Goal: Task Accomplishment & Management: Complete application form

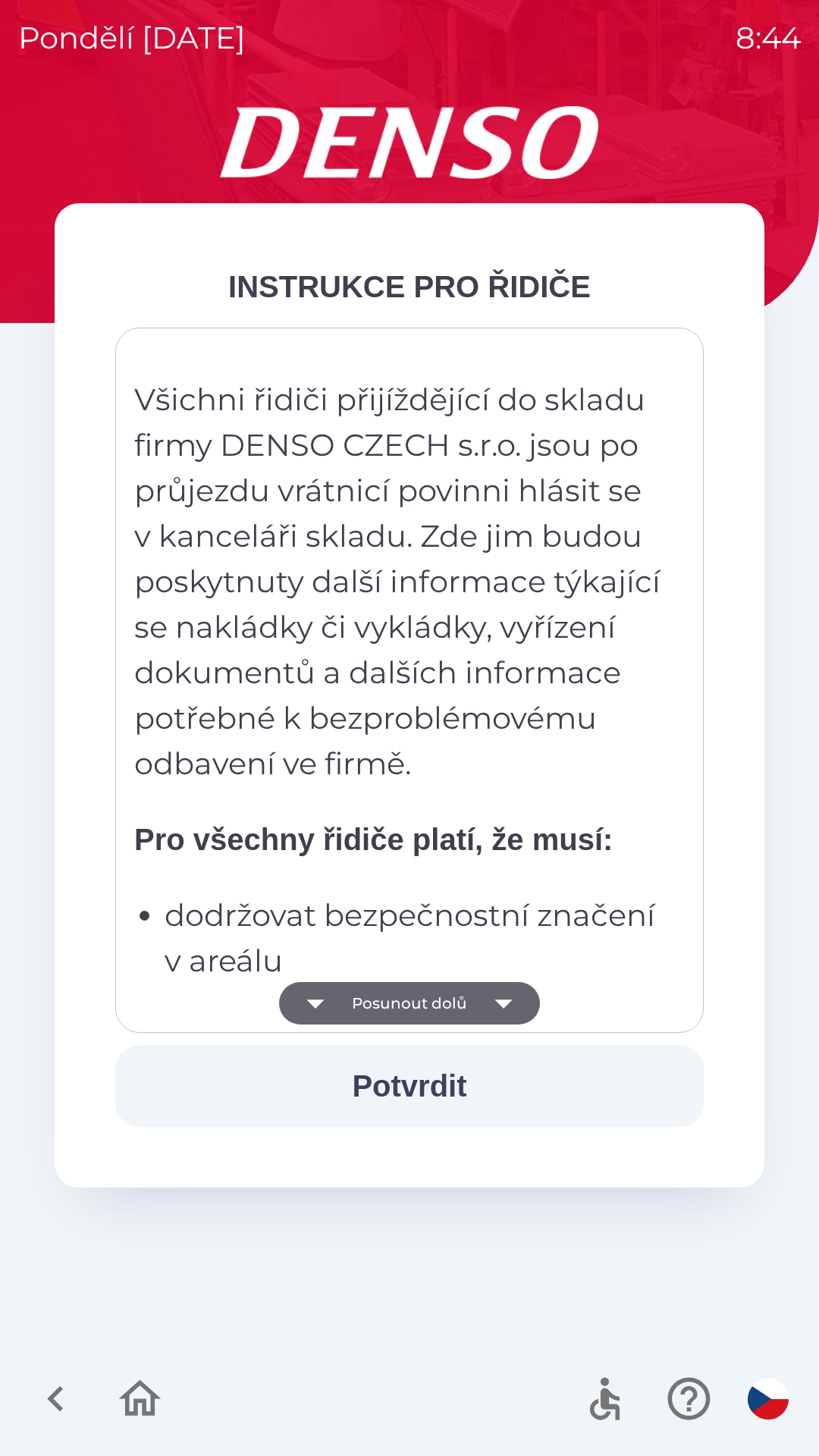
click at [473, 999] on button "Posunout dolů" at bounding box center [409, 1003] width 260 height 43
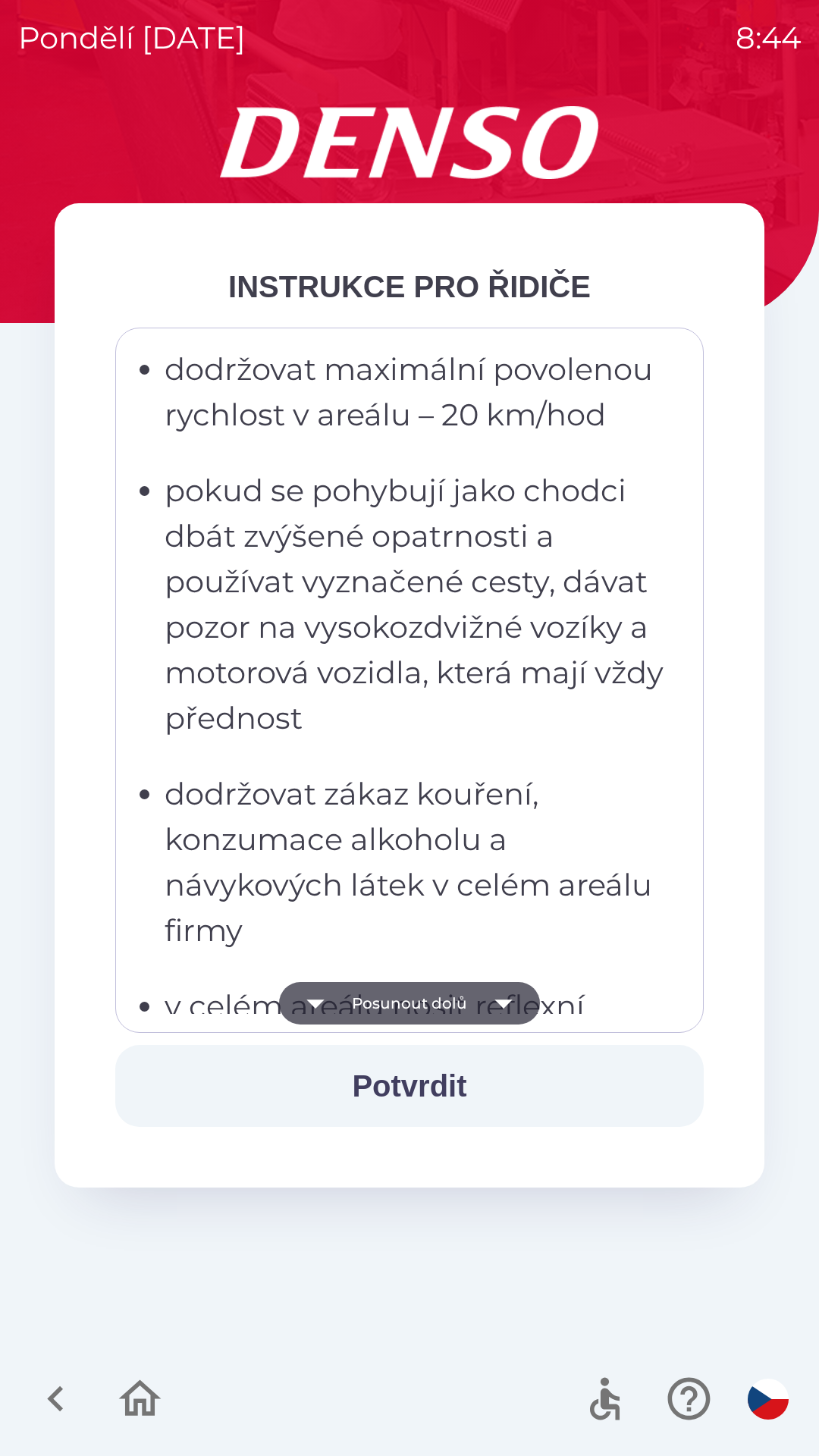
click at [485, 1009] on icon "button" at bounding box center [503, 1003] width 43 height 43
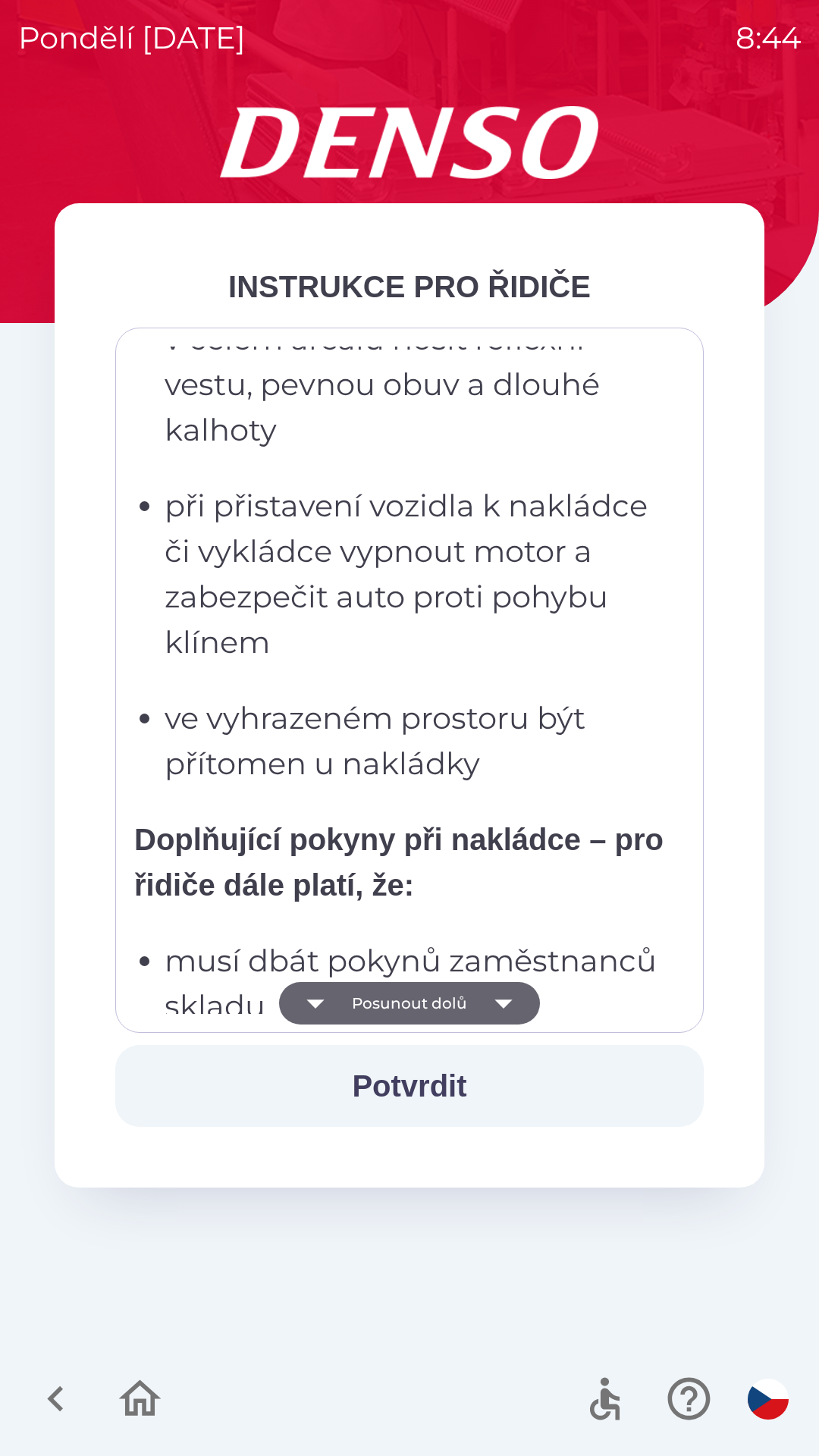
click at [509, 1004] on icon "button" at bounding box center [503, 1003] width 43 height 43
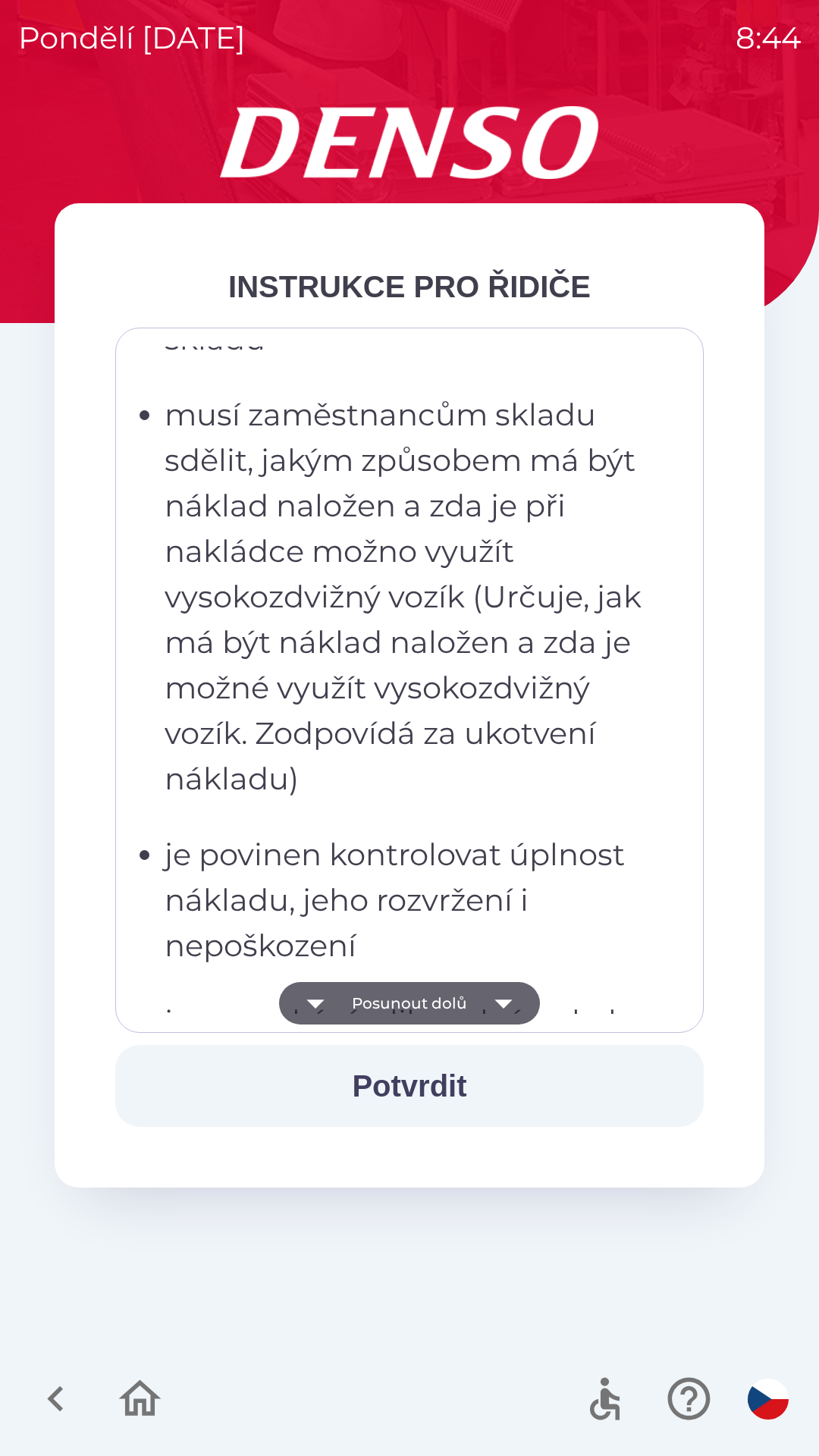
click at [512, 1021] on icon "button" at bounding box center [503, 1003] width 43 height 43
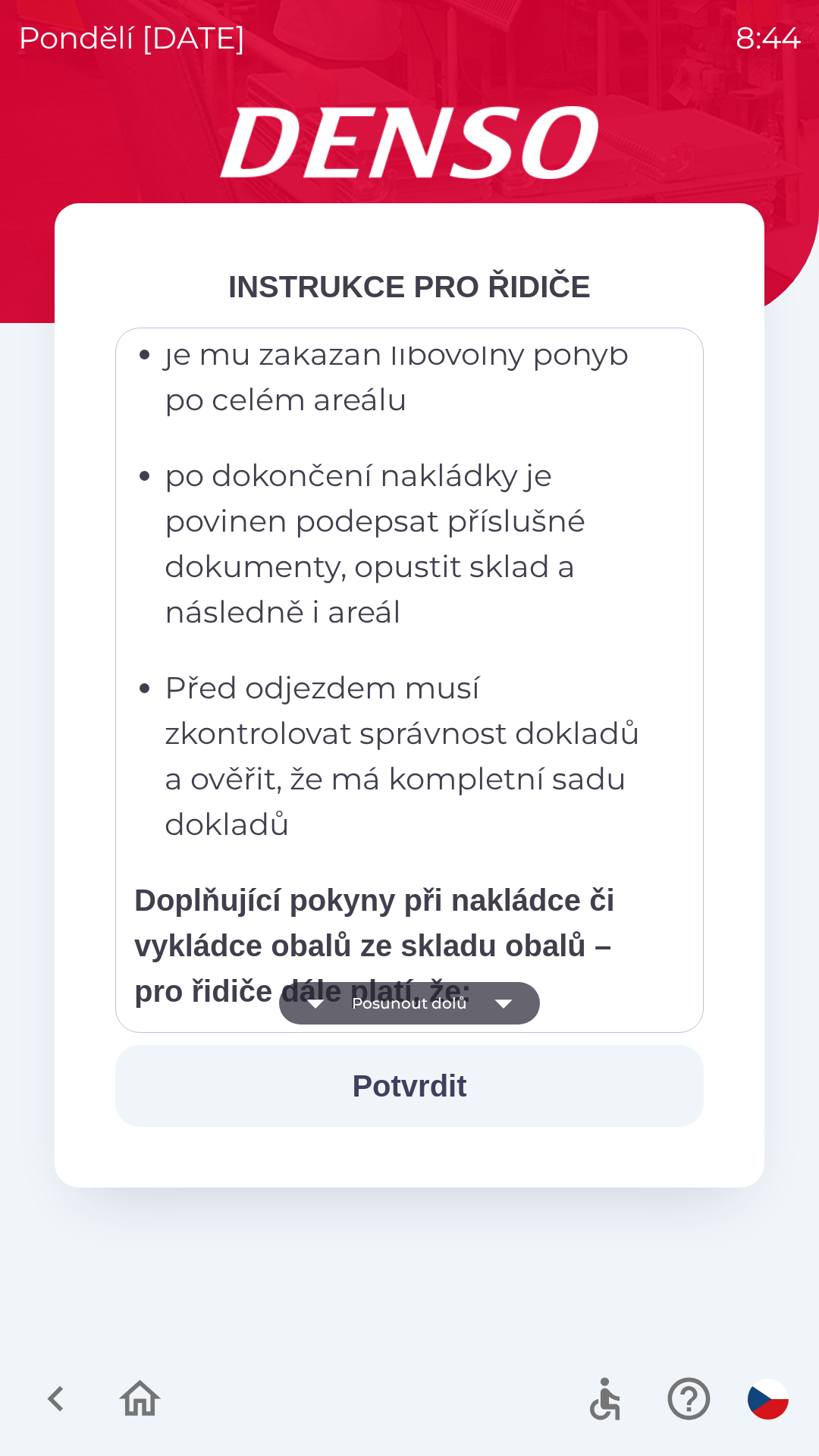
click at [515, 1001] on icon "button" at bounding box center [503, 1003] width 43 height 43
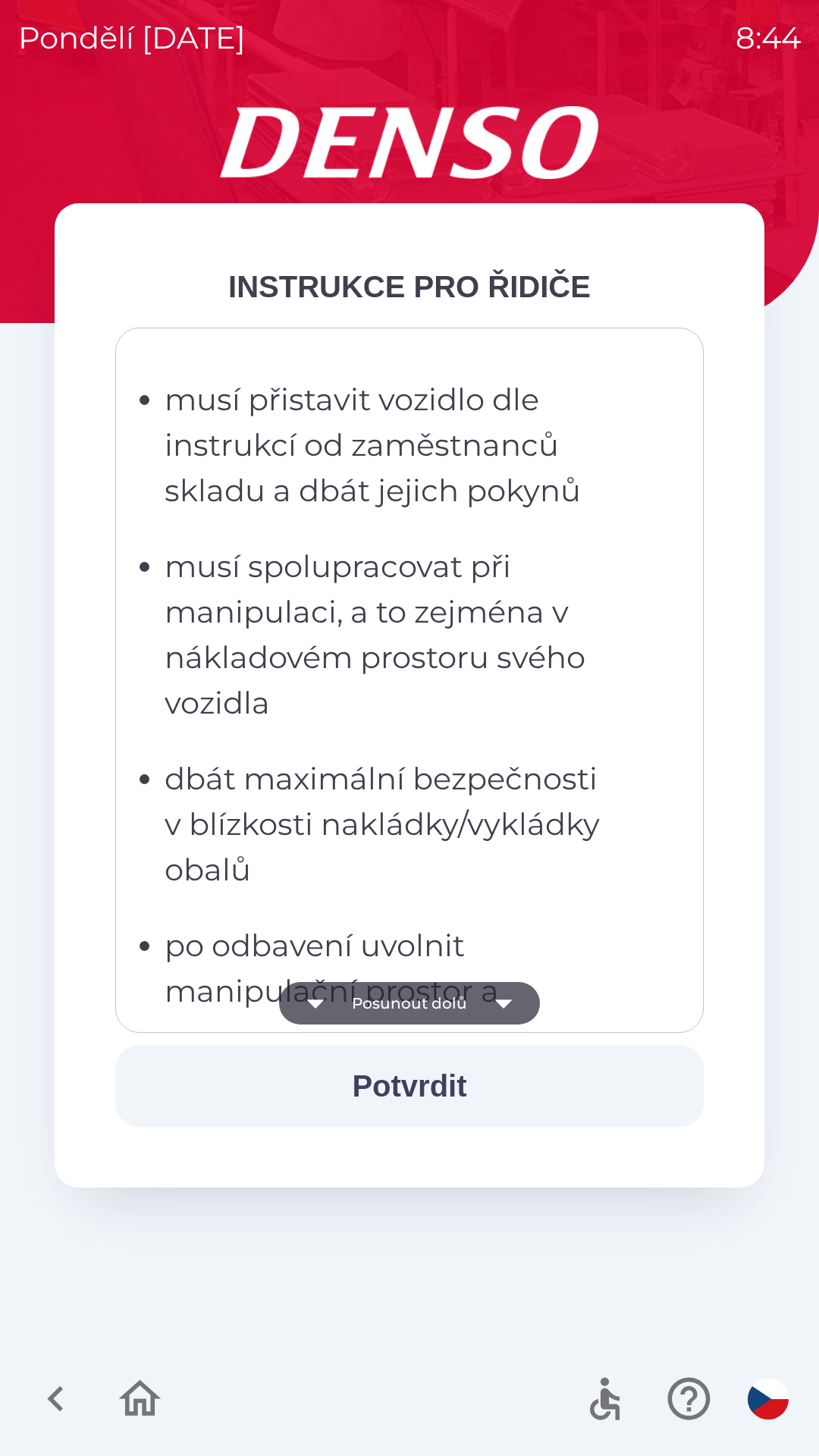
click at [513, 996] on icon "button" at bounding box center [503, 1003] width 43 height 43
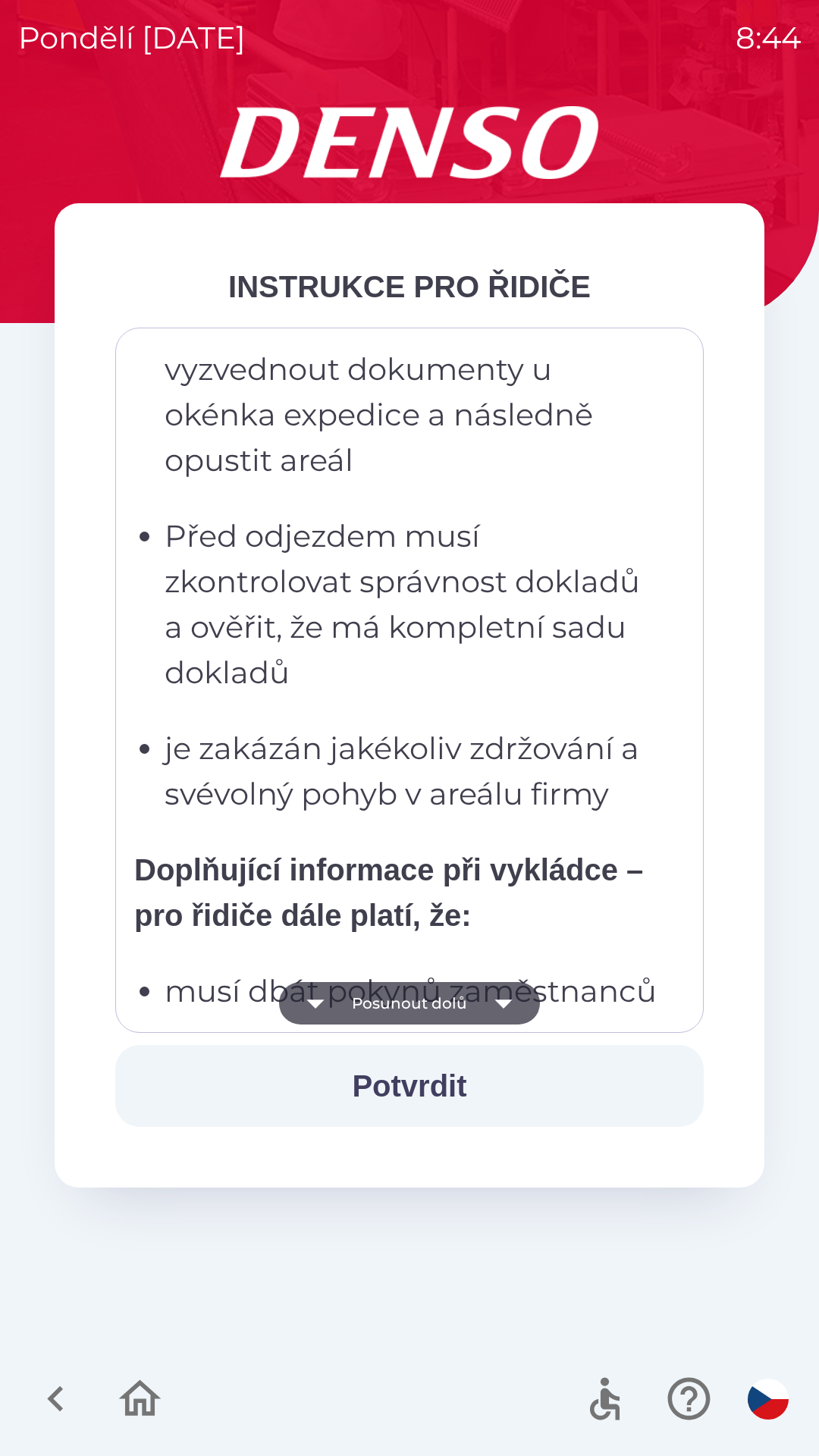
click at [505, 1002] on icon "button" at bounding box center [503, 1003] width 18 height 9
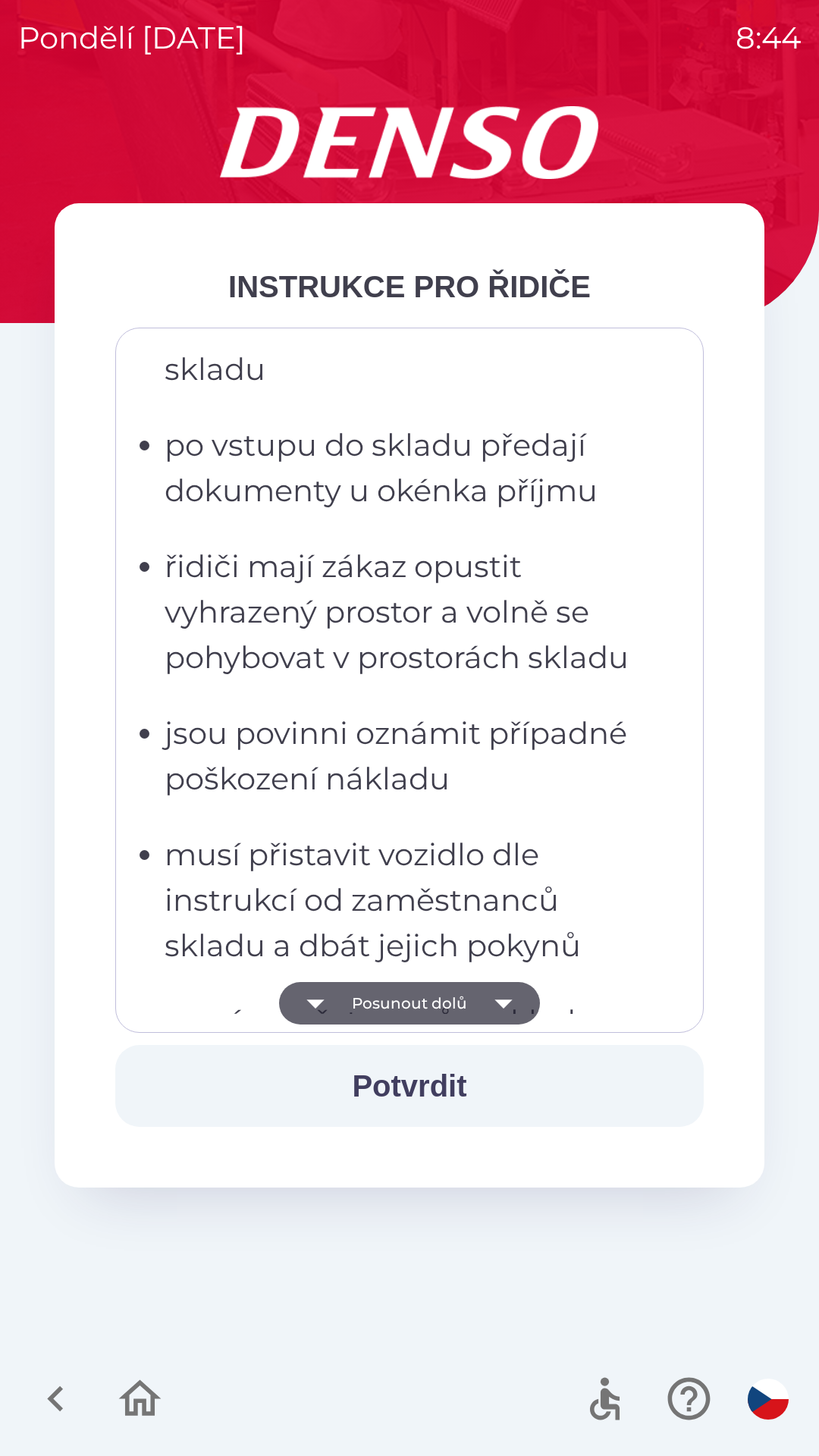
click at [511, 999] on icon "button" at bounding box center [503, 1003] width 43 height 43
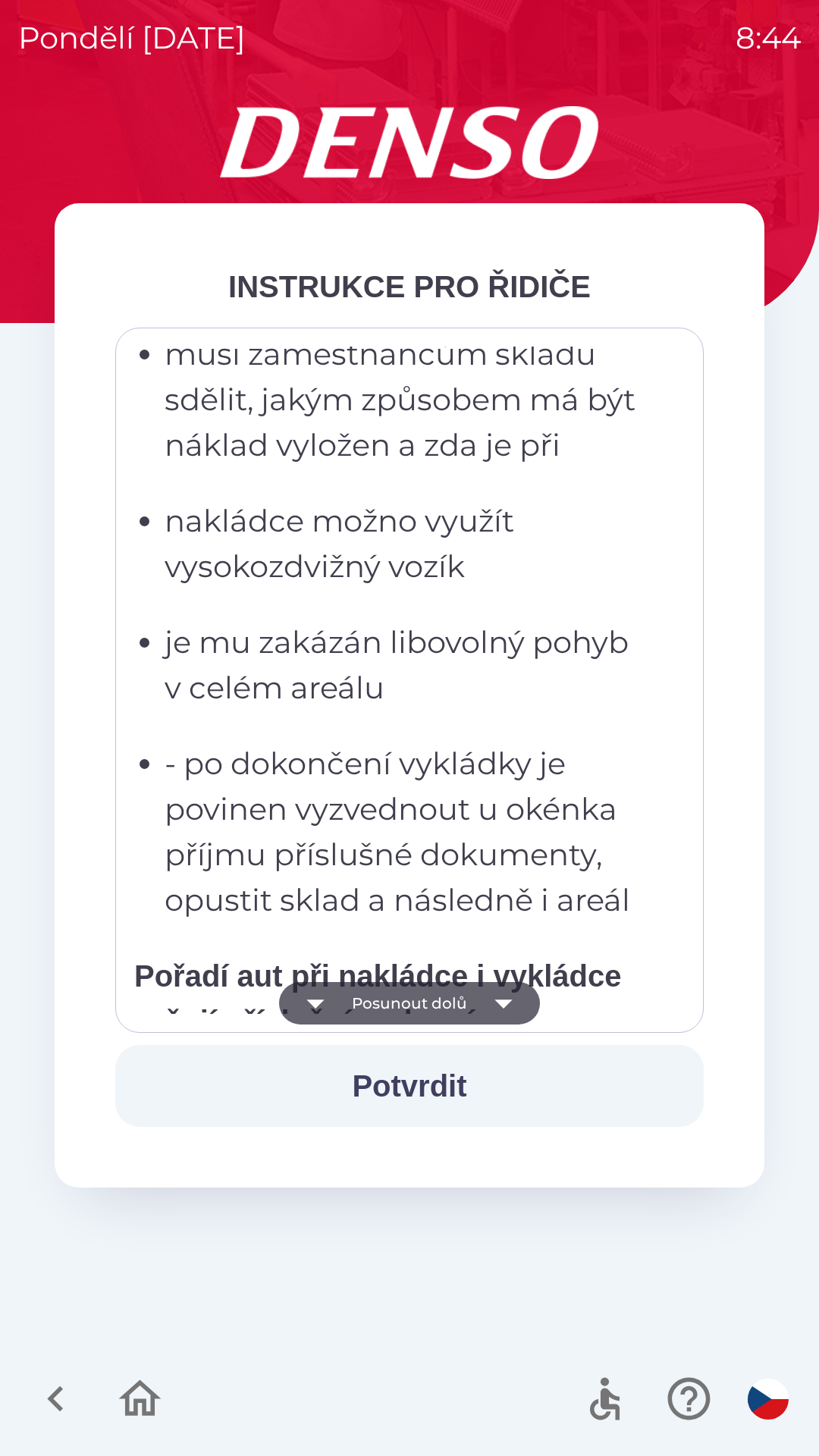
click at [518, 994] on icon "button" at bounding box center [503, 1003] width 43 height 43
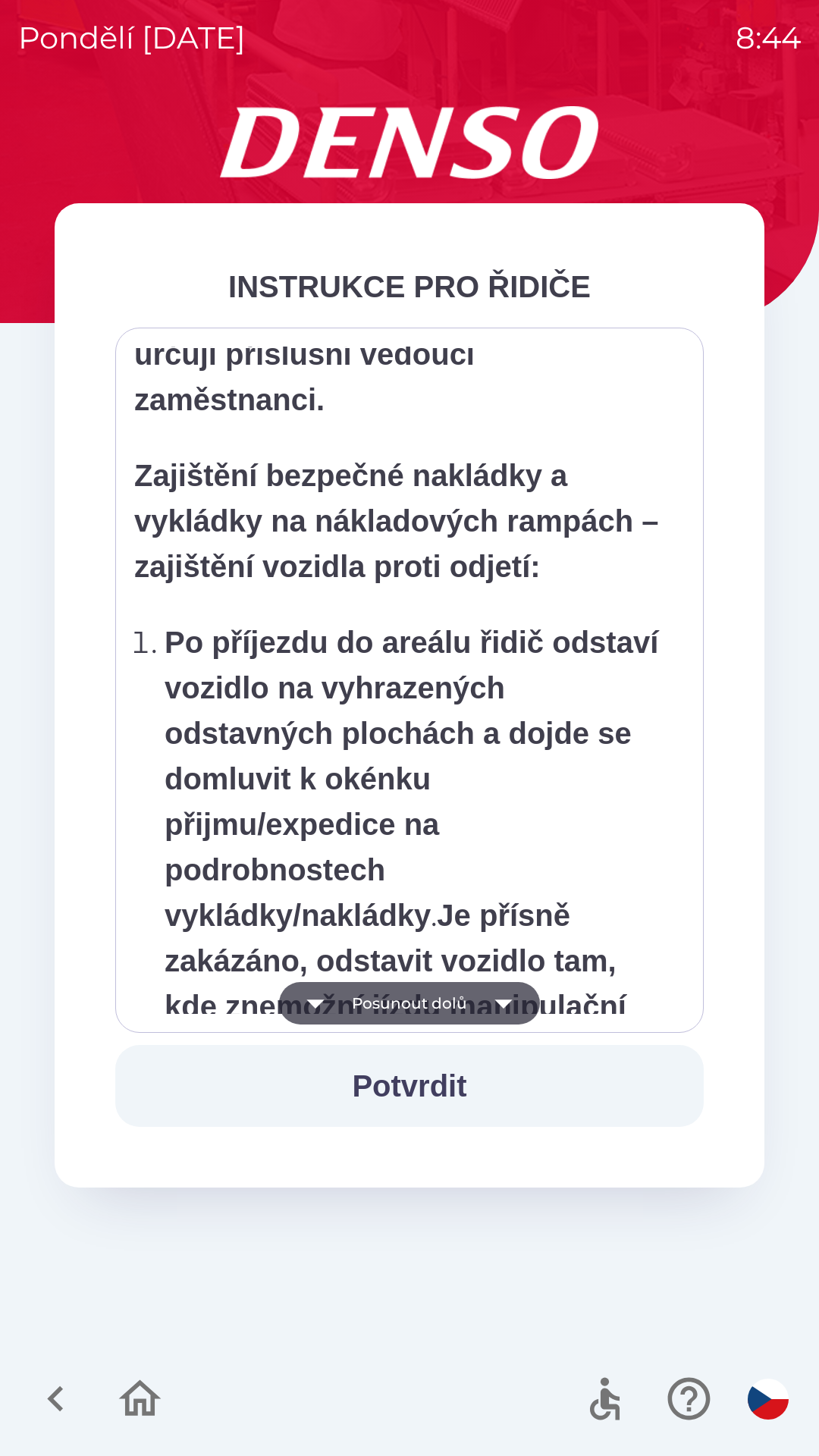
click at [511, 996] on icon "button" at bounding box center [503, 1003] width 43 height 43
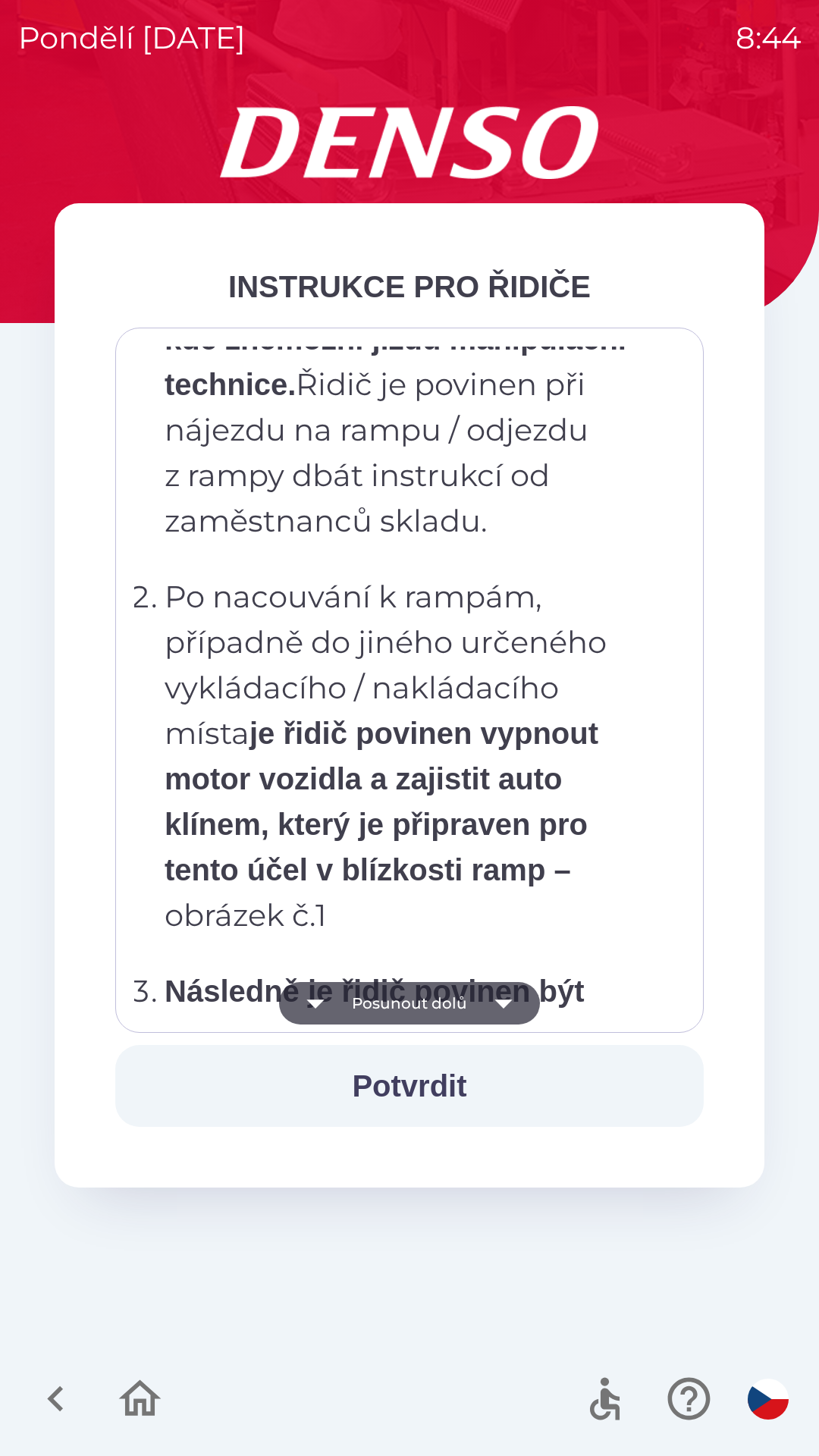
click at [498, 998] on icon "button" at bounding box center [503, 1003] width 43 height 43
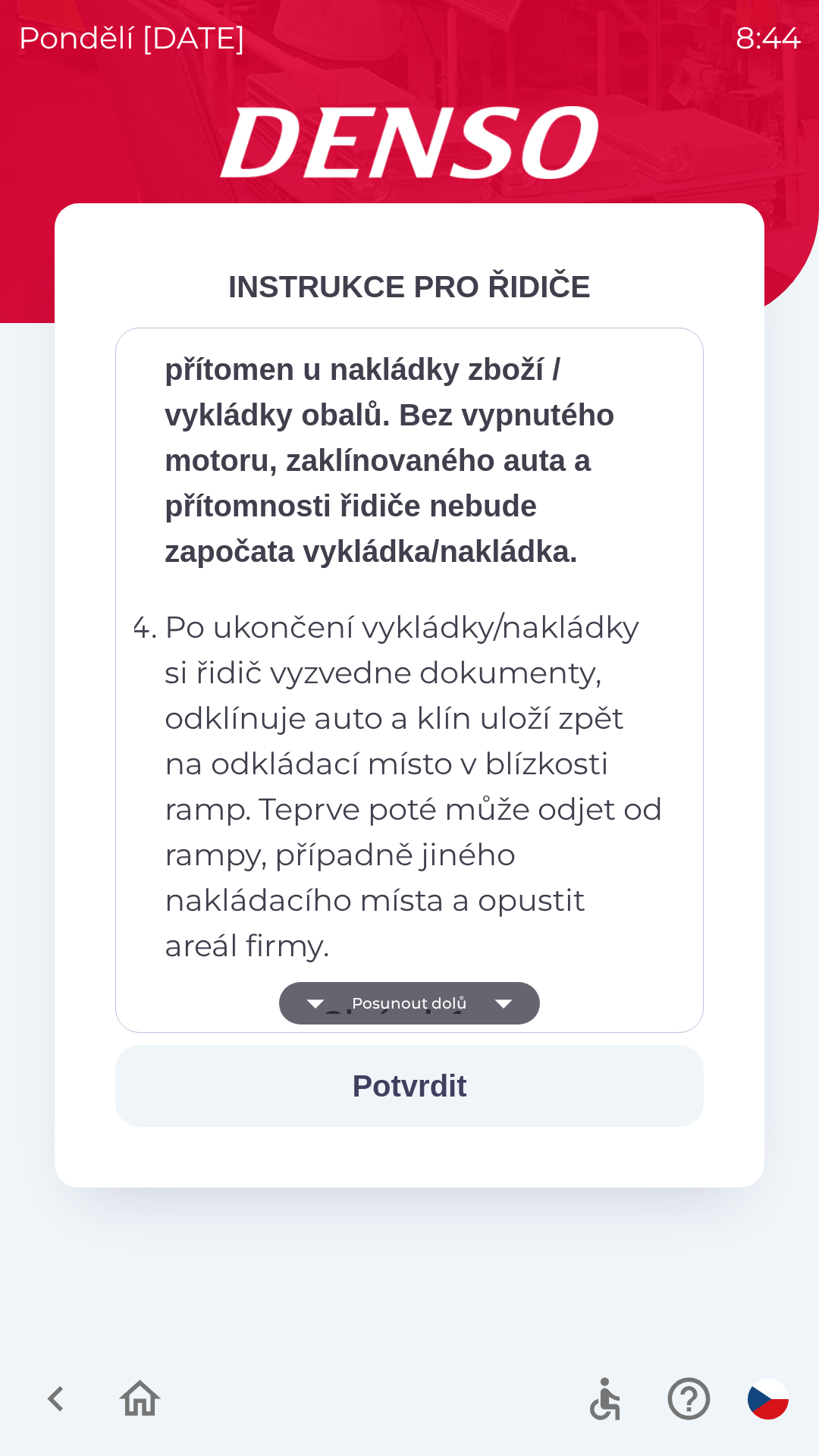
click at [502, 994] on icon "button" at bounding box center [503, 1003] width 43 height 43
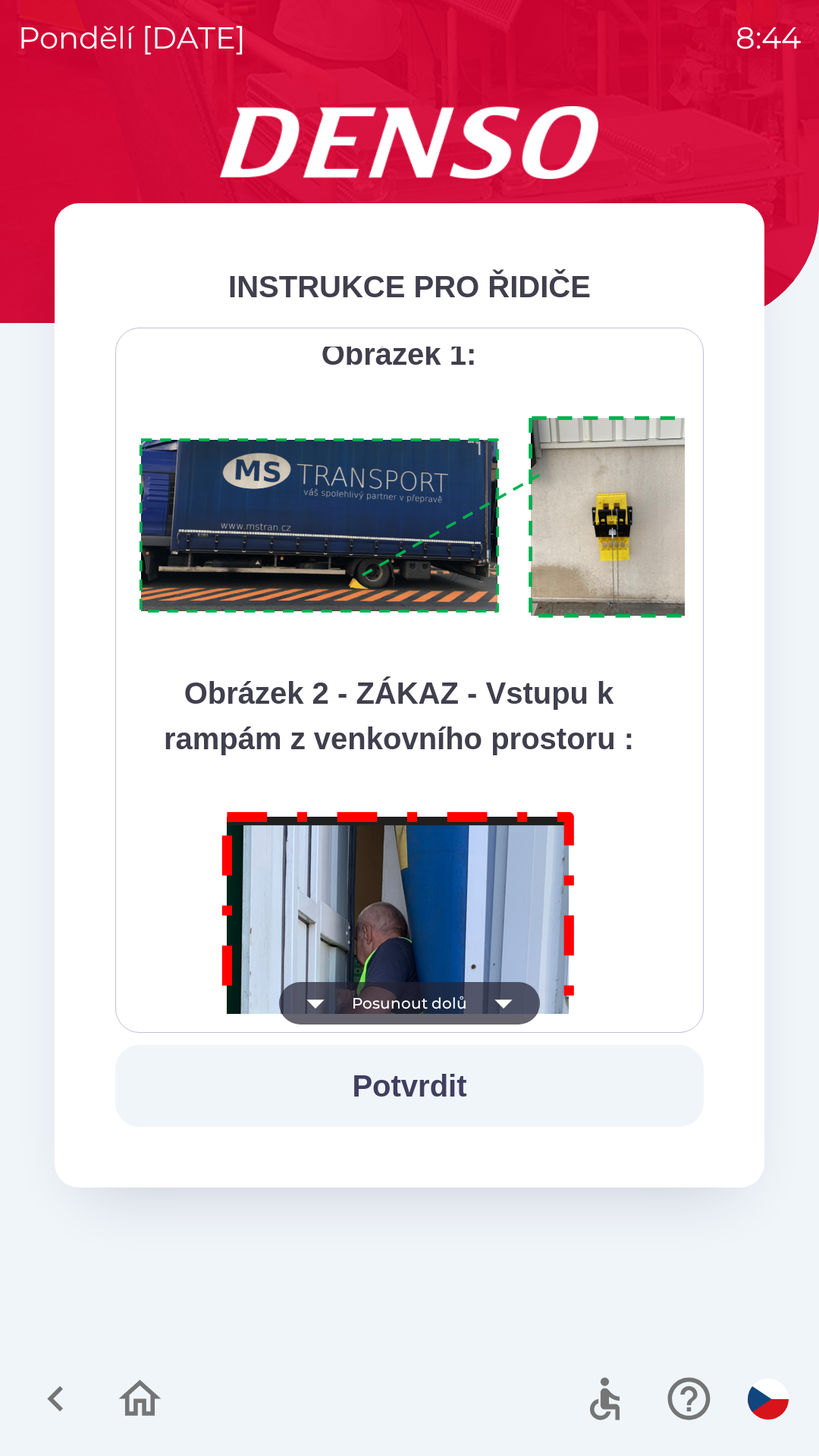
click at [503, 997] on icon "button" at bounding box center [503, 1003] width 43 height 43
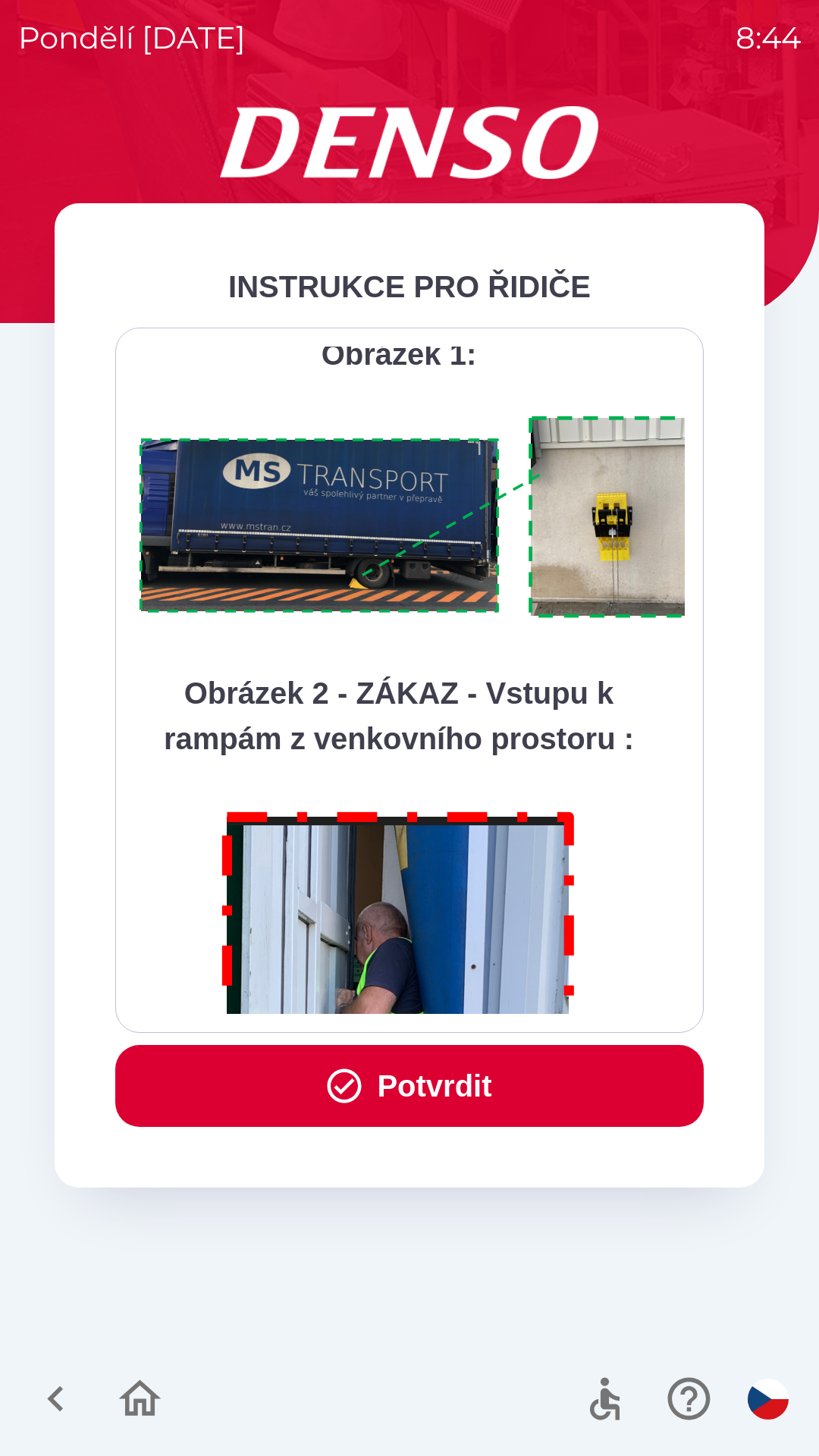
scroll to position [8520, 0]
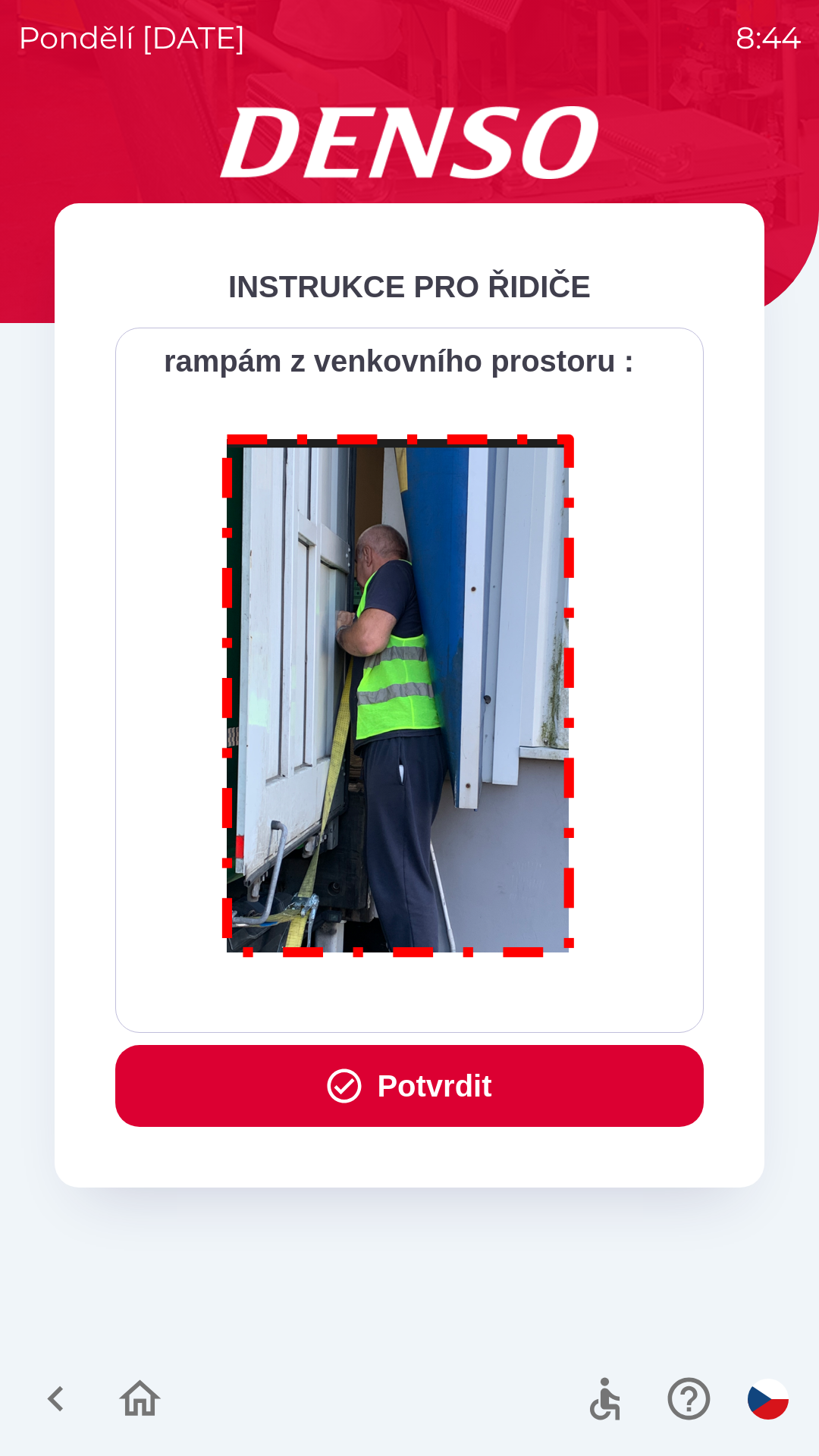
click at [502, 989] on div "Všichni řidiči přijíždějící do skladu firmy DENSO CZECH s.r.o. jsou po průjezdu…" at bounding box center [409, 680] width 551 height 668
click at [501, 997] on div "Všichni řidiči přijíždějící do skladu firmy DENSO CZECH s.r.o. jsou po průjezdu…" at bounding box center [409, 680] width 551 height 668
click at [501, 989] on div "Všichni řidiči přijíždějící do skladu firmy DENSO CZECH s.r.o. jsou po průjezdu…" at bounding box center [409, 680] width 551 height 668
click at [489, 1080] on button "Potvrdit" at bounding box center [410, 1086] width 588 height 82
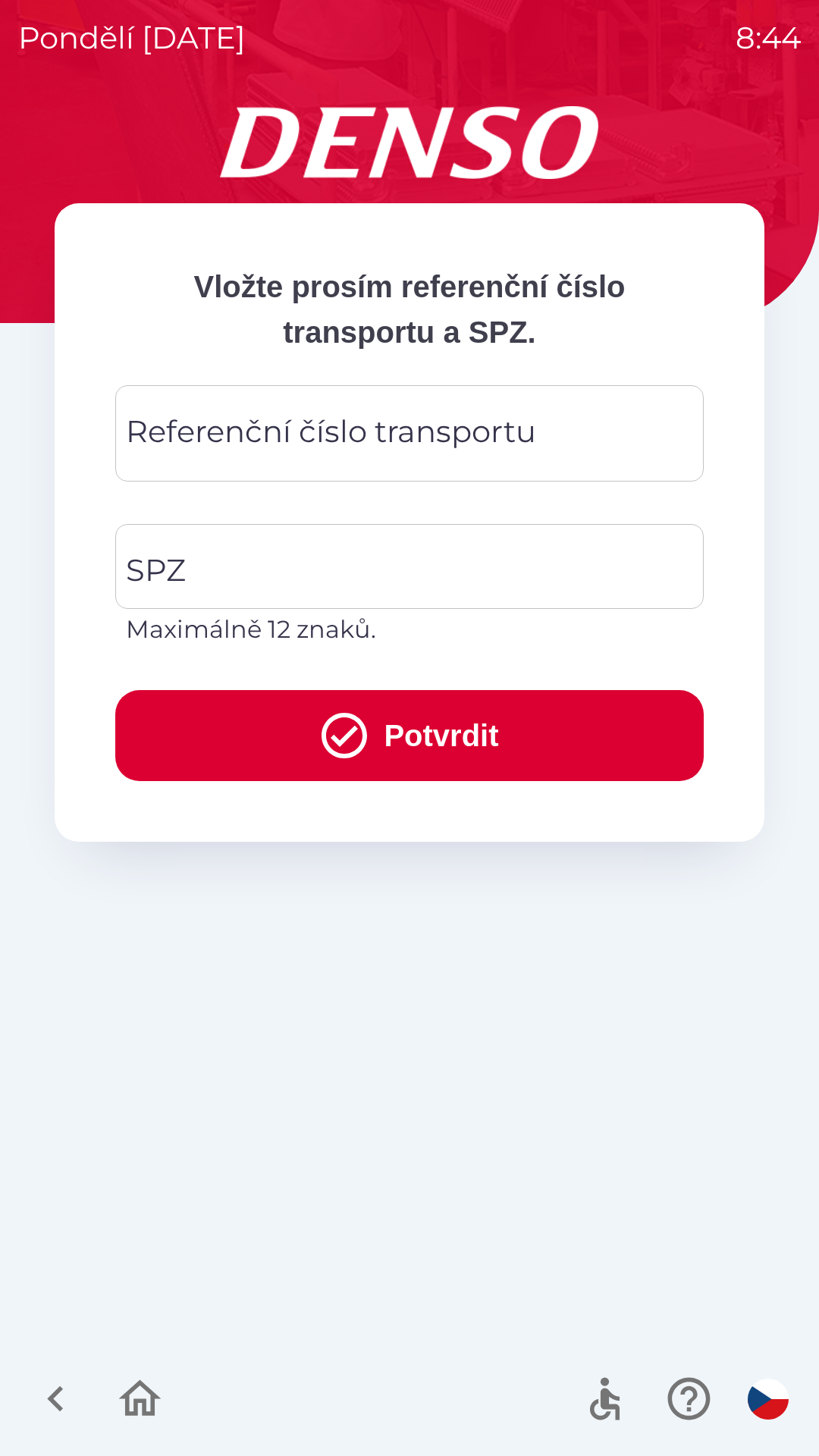
click at [349, 430] on div "Referenční číslo transportu Referenční číslo transportu" at bounding box center [410, 433] width 588 height 96
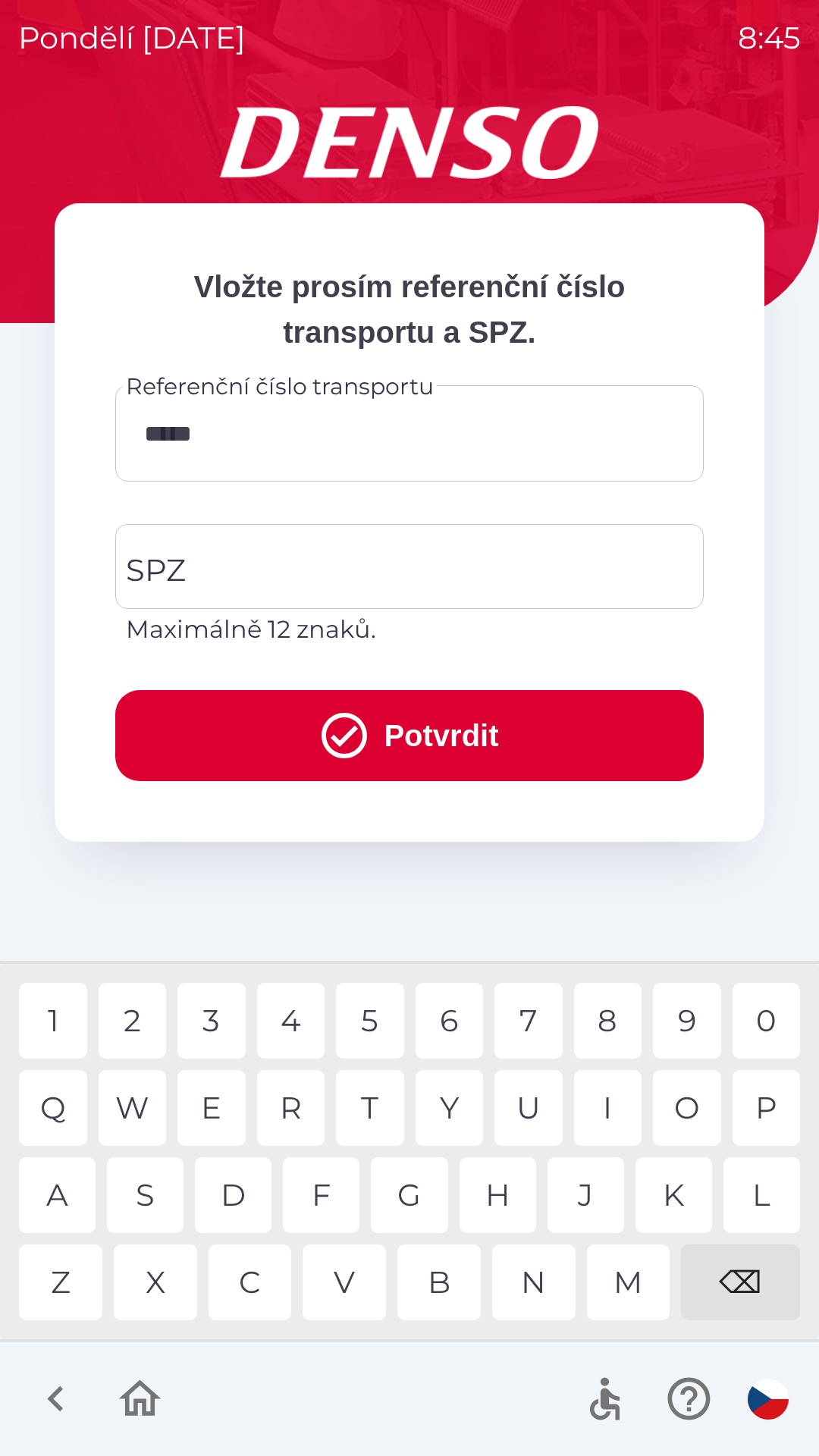
type input "******"
click at [361, 575] on input "SPZ" at bounding box center [397, 566] width 552 height 71
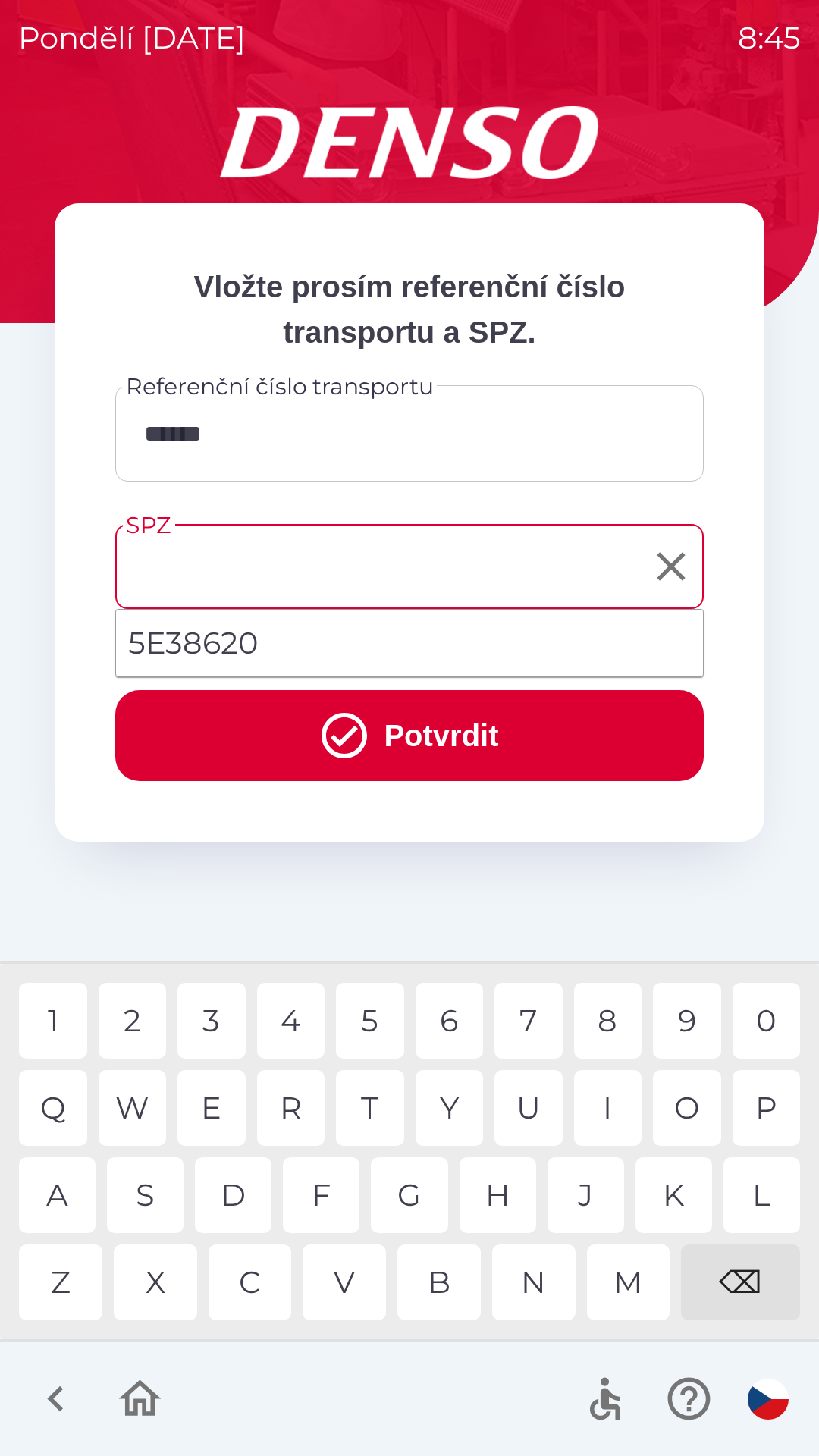
click at [235, 642] on li "5E38620" at bounding box center [410, 643] width 587 height 55
type input "*******"
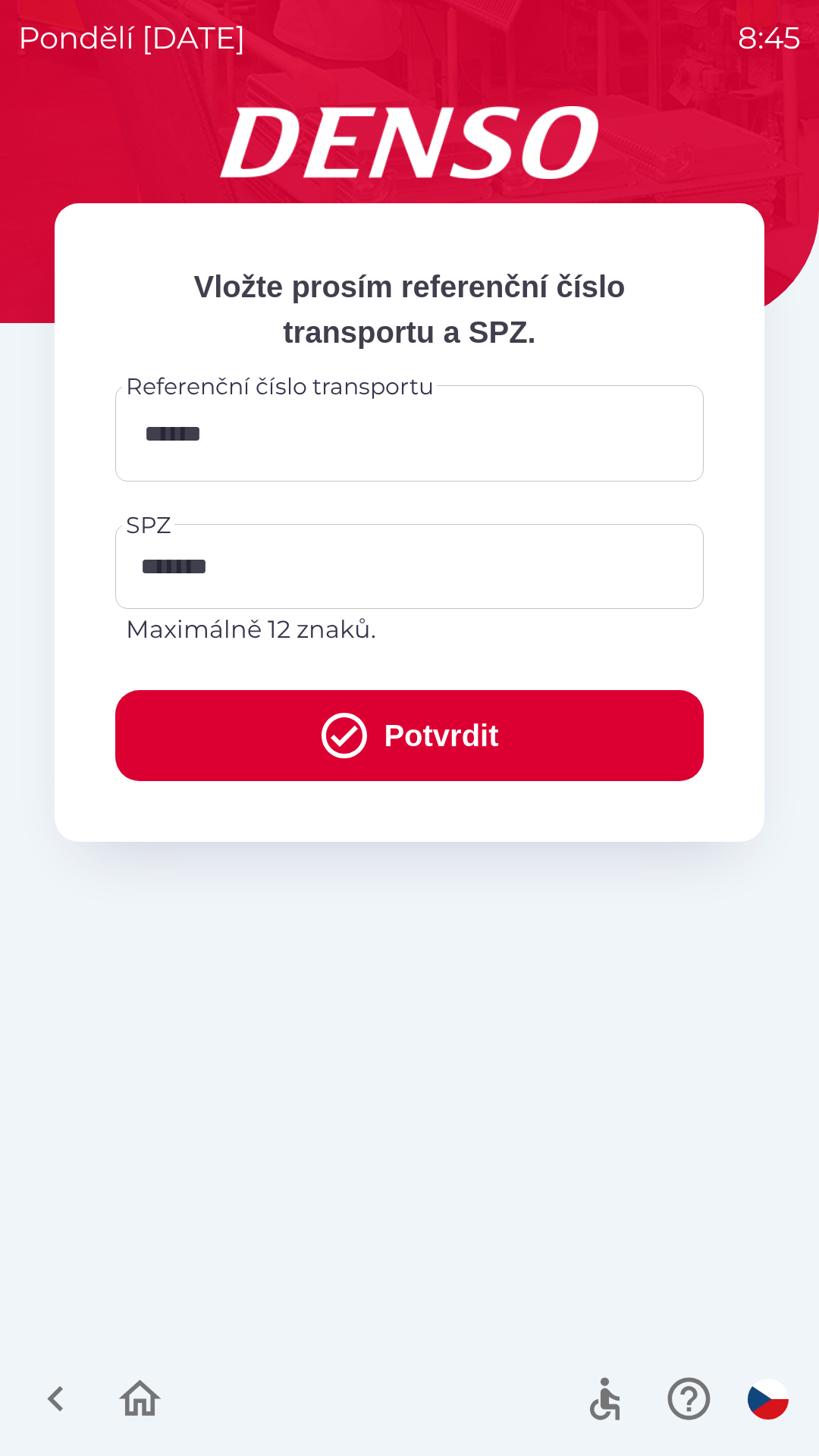
click at [465, 743] on button "Potvrdit" at bounding box center [410, 735] width 588 height 91
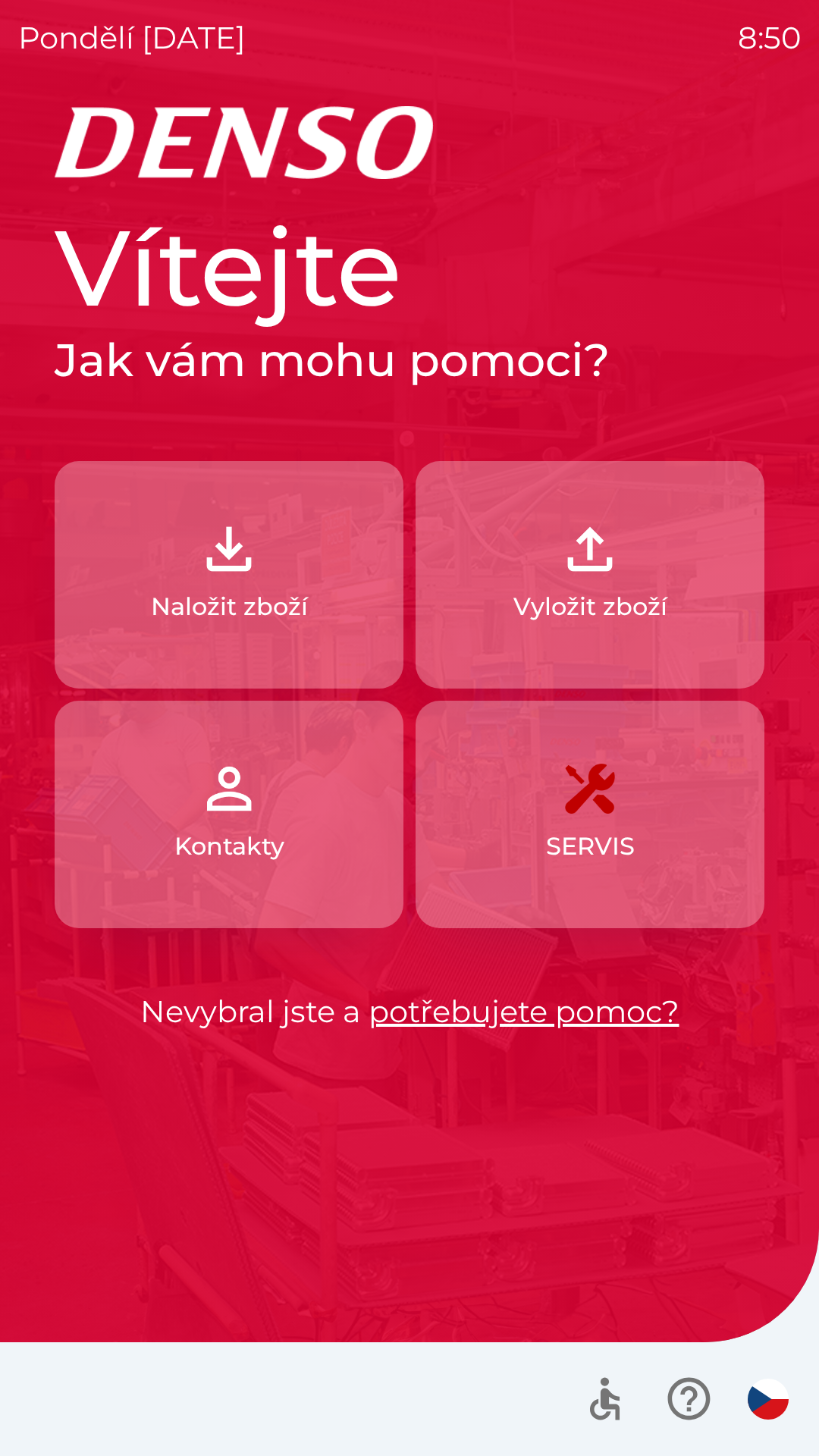
click at [621, 626] on button "Vyložit zboží" at bounding box center [589, 575] width 349 height 227
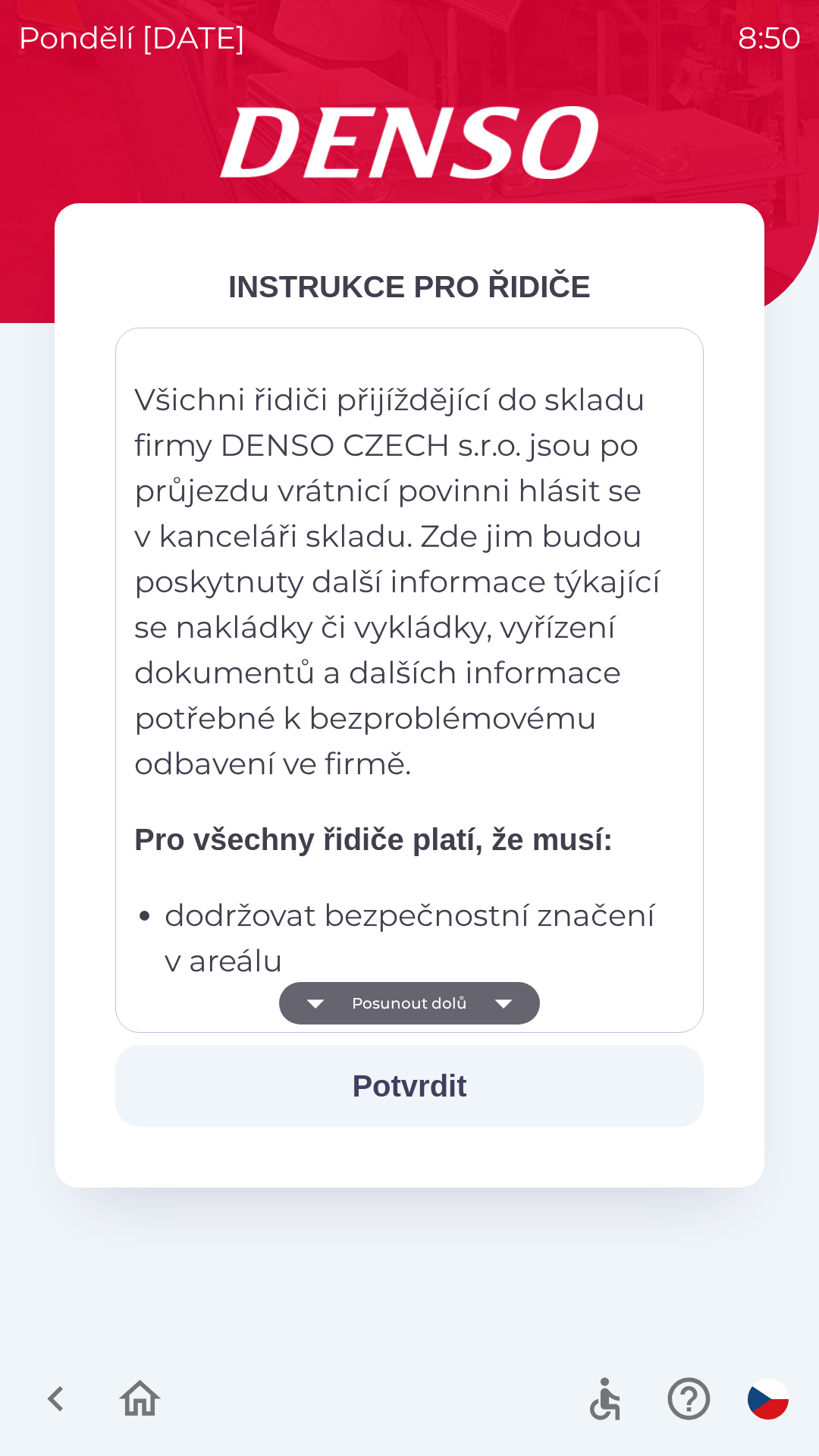
click at [502, 1001] on icon "button" at bounding box center [503, 1003] width 18 height 9
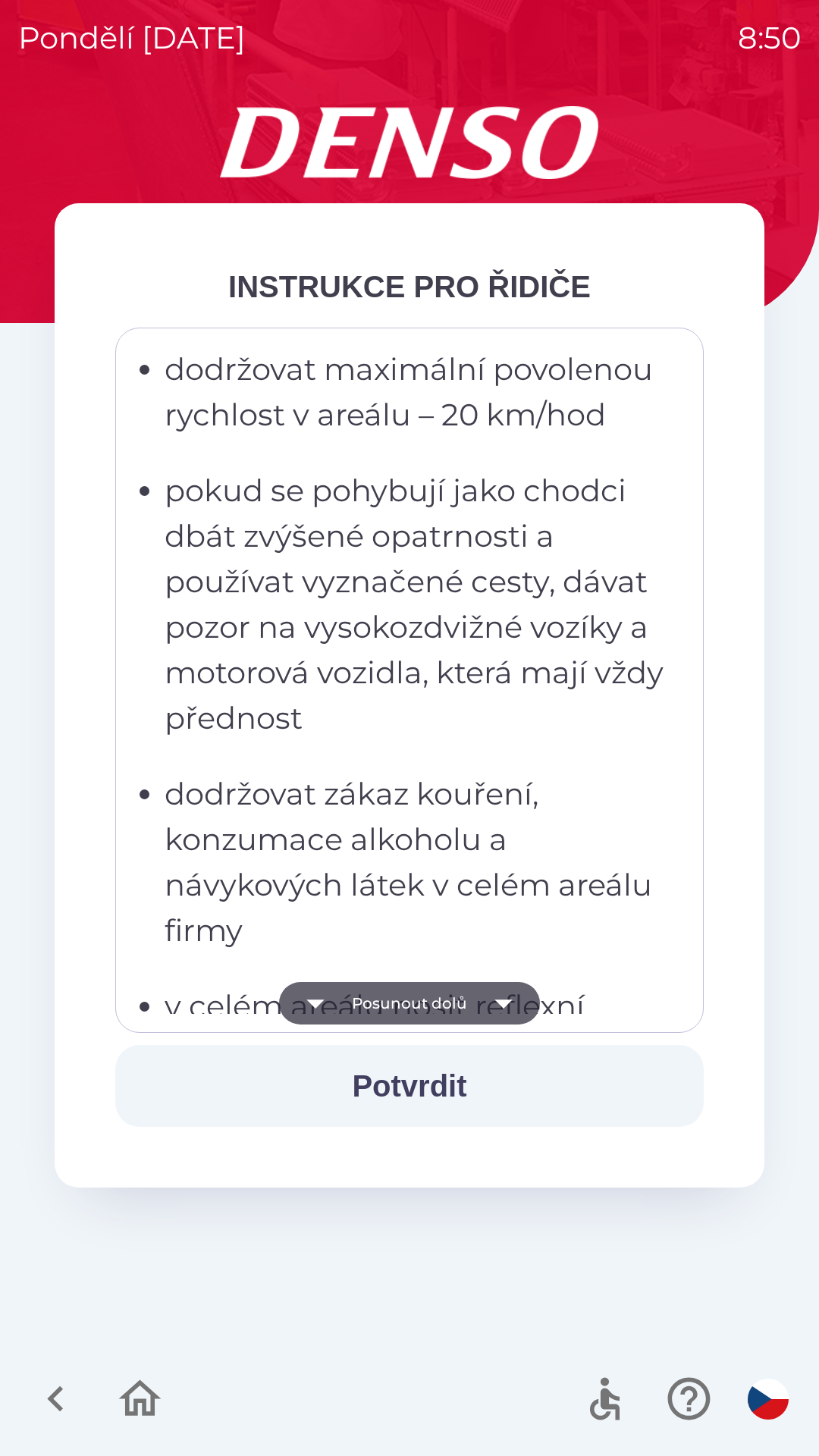
click at [503, 997] on icon "button" at bounding box center [503, 1003] width 43 height 43
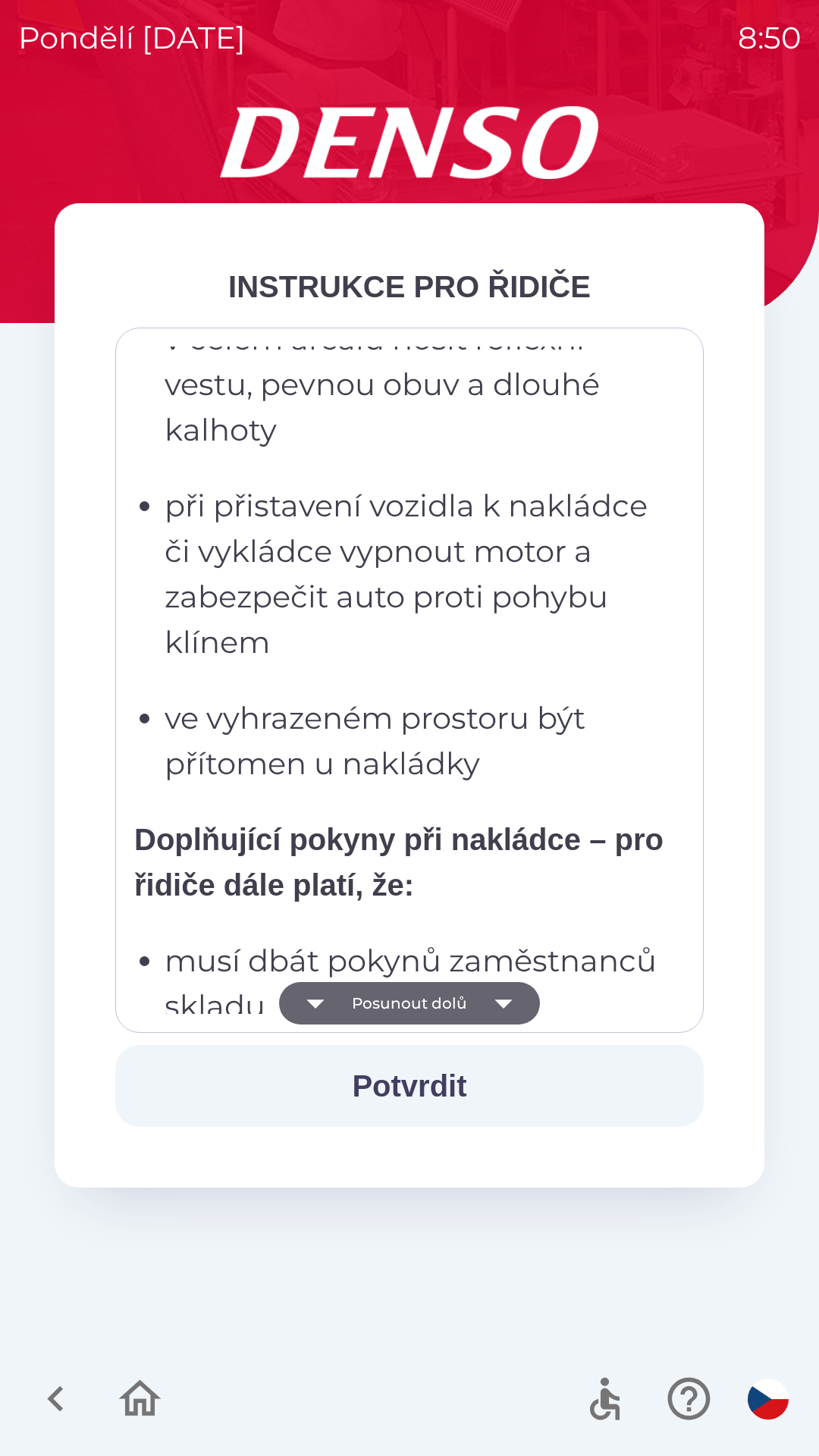
click at [500, 1006] on icon "button" at bounding box center [503, 1003] width 43 height 43
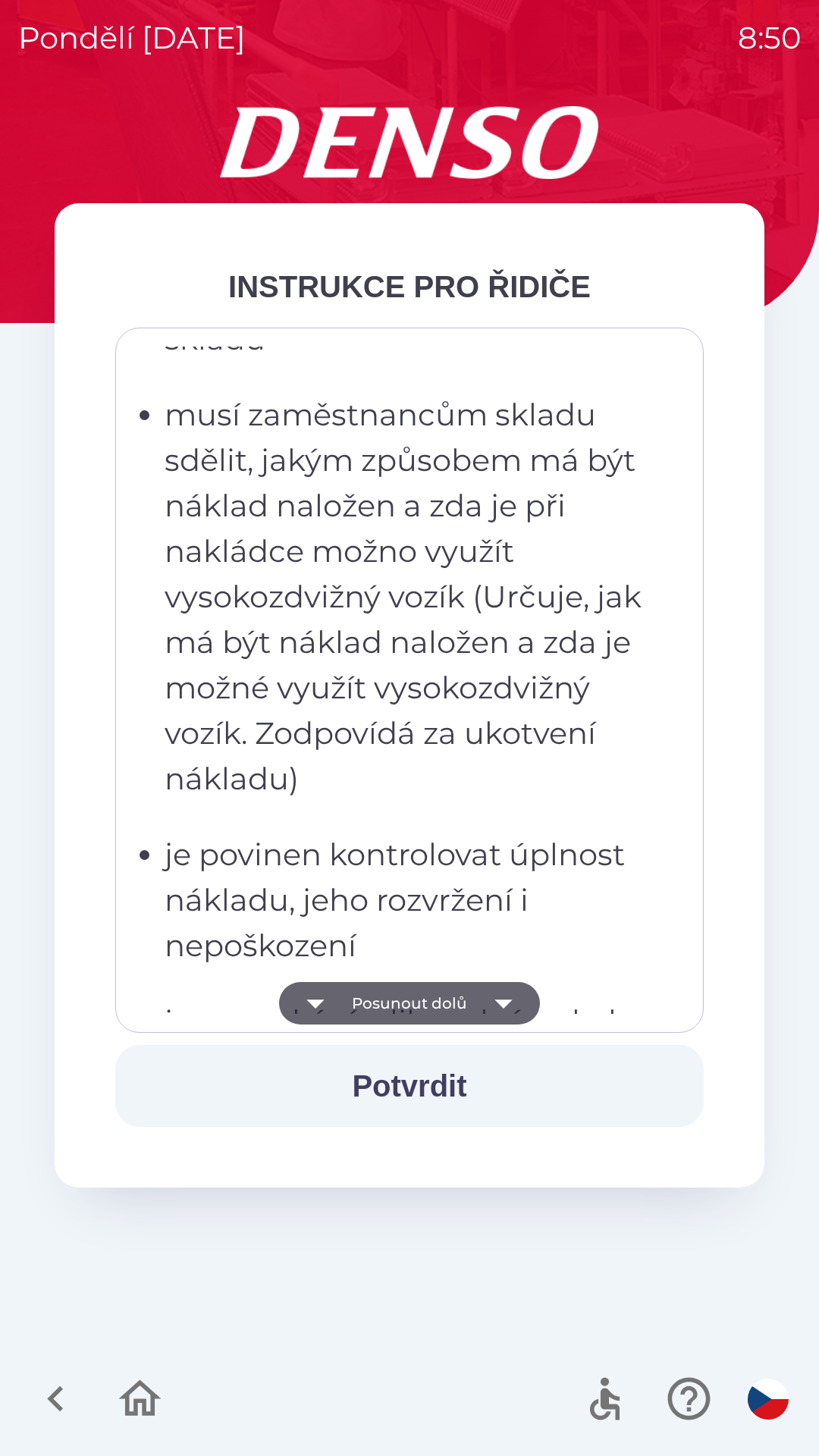
click at [490, 988] on icon "button" at bounding box center [503, 1003] width 43 height 43
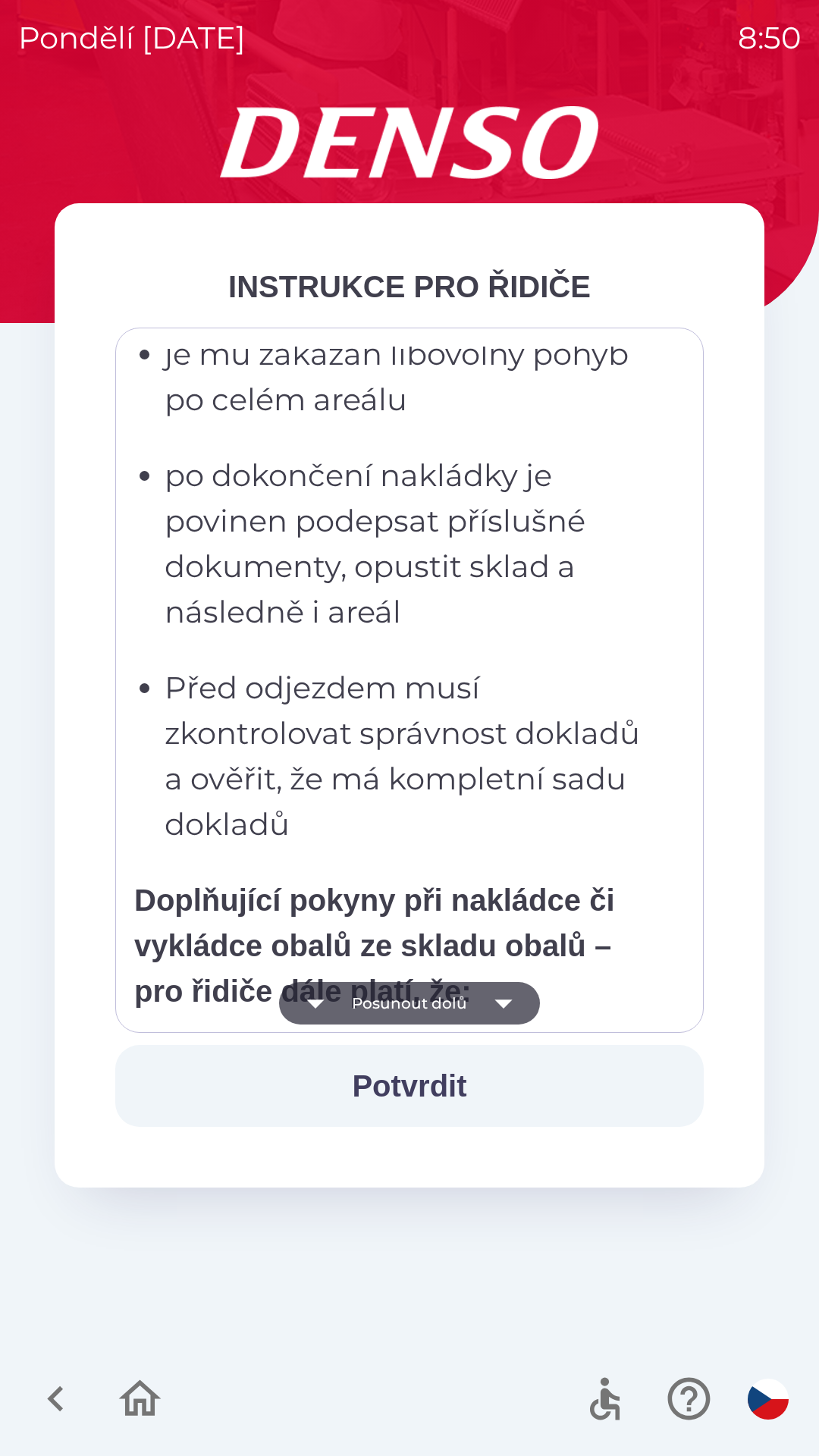
click at [491, 988] on icon "button" at bounding box center [503, 1003] width 43 height 43
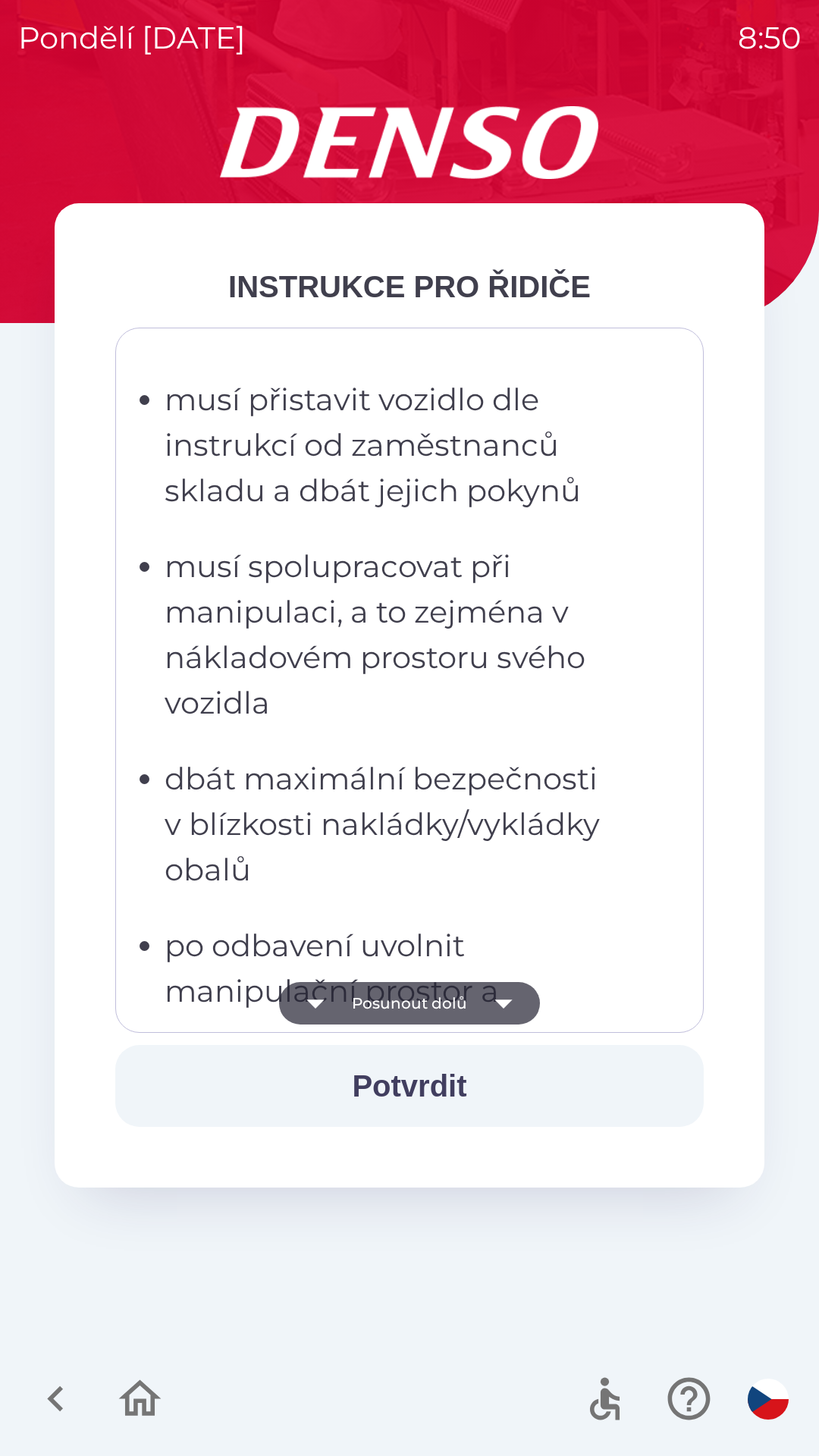
click at [491, 993] on icon "button" at bounding box center [503, 1003] width 43 height 43
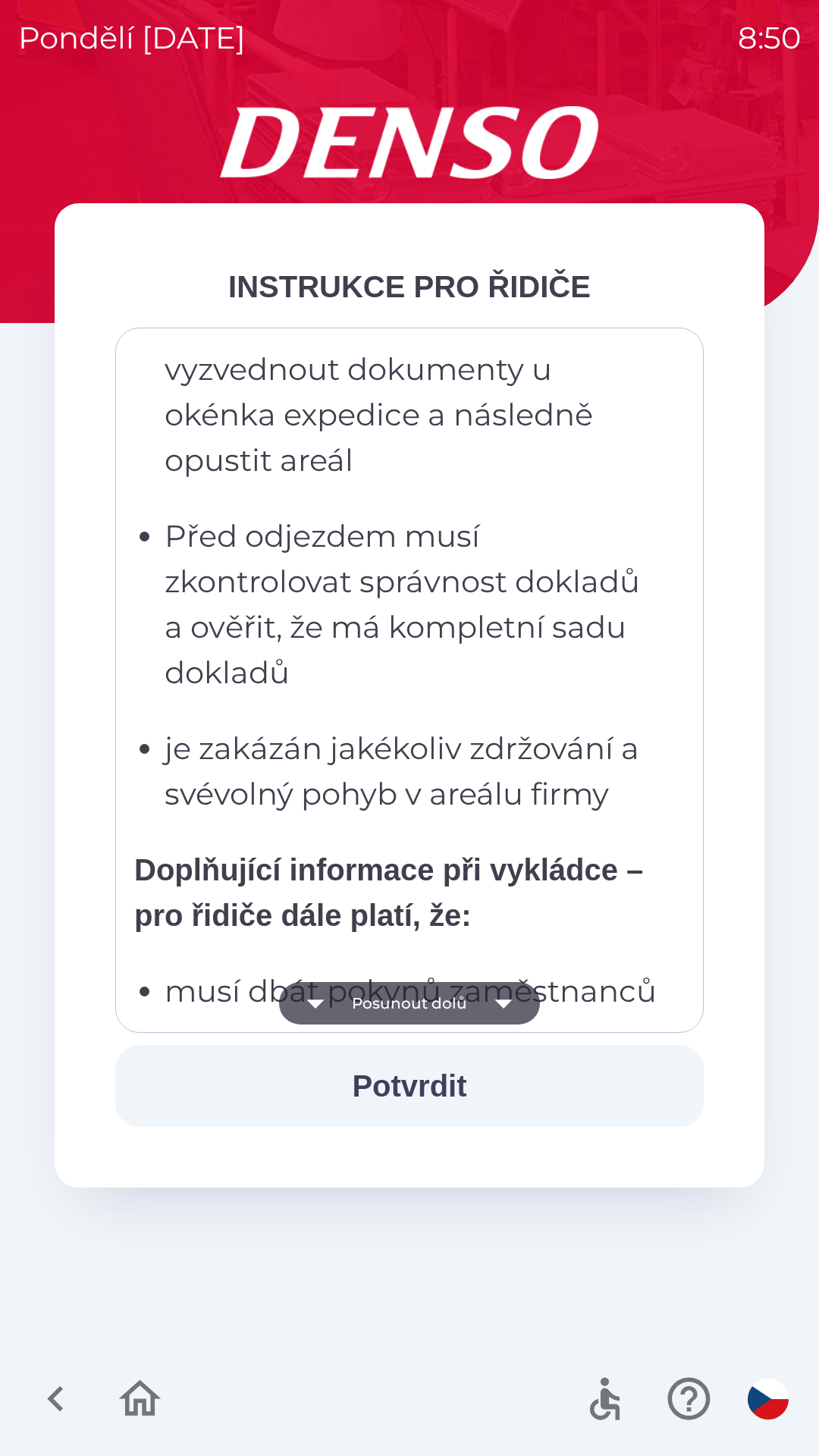
click at [505, 992] on icon "button" at bounding box center [503, 1003] width 43 height 43
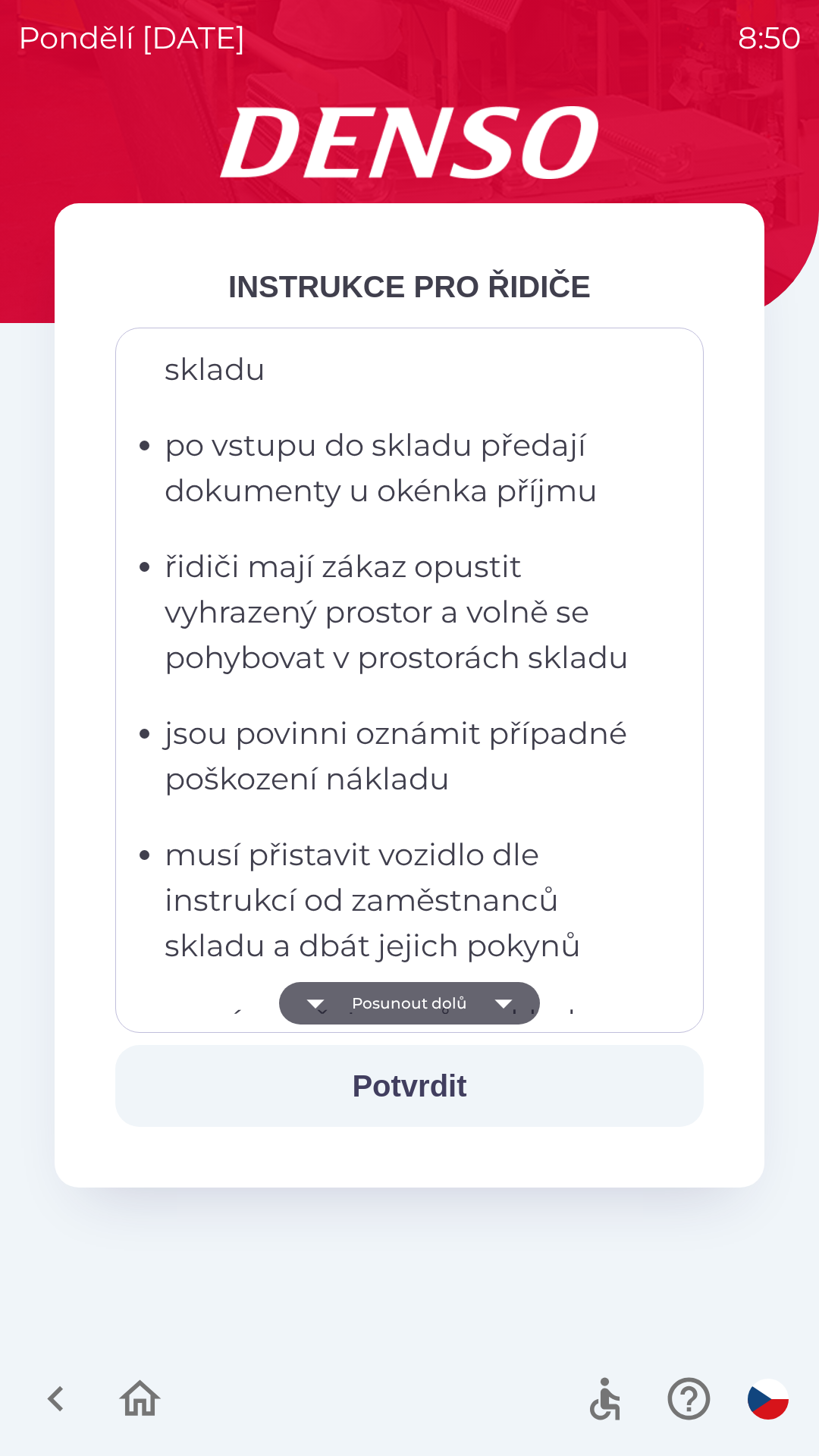
click at [510, 992] on icon "button" at bounding box center [503, 1003] width 43 height 43
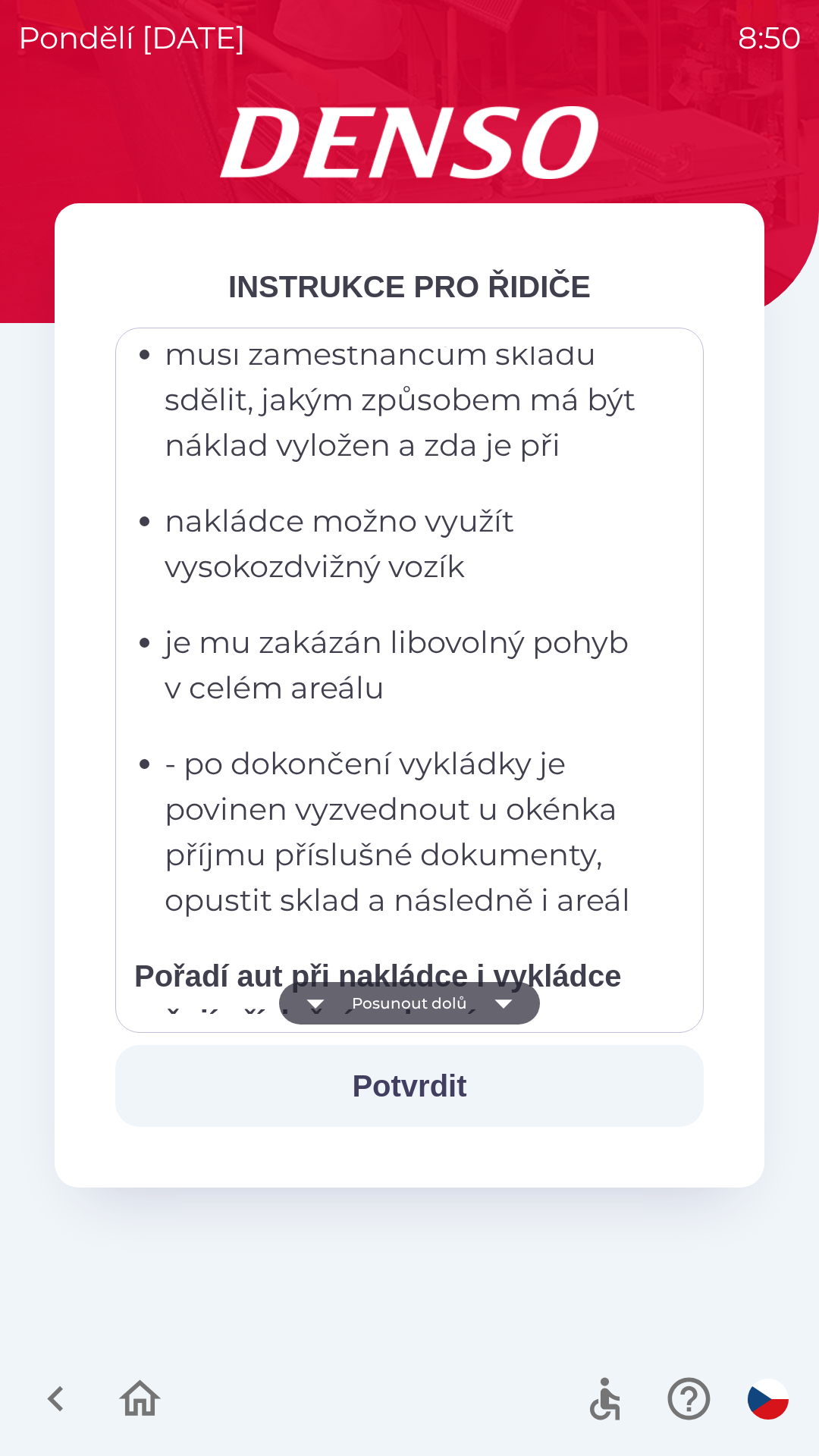
click at [505, 993] on icon "button" at bounding box center [503, 1003] width 43 height 43
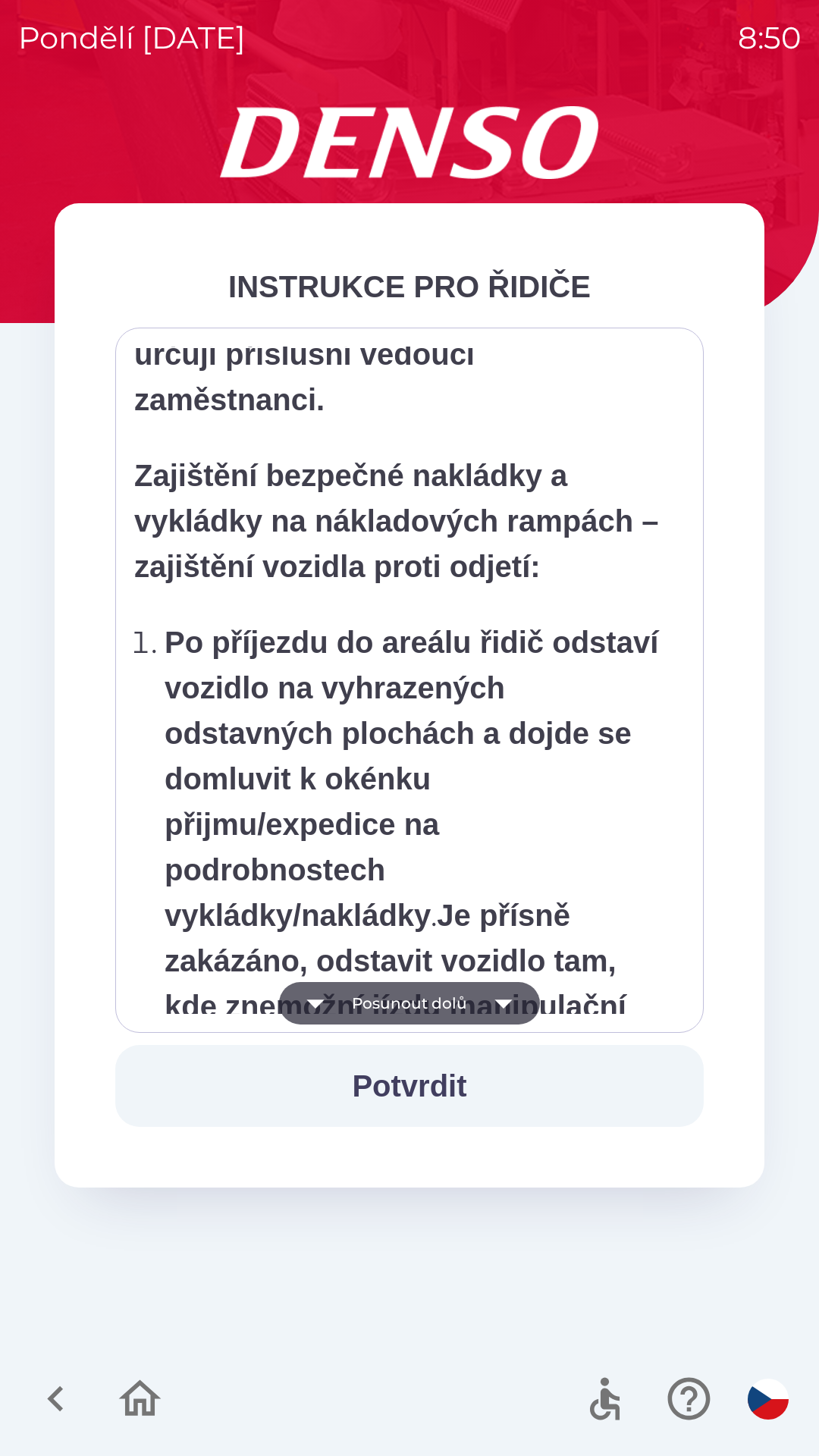
click at [508, 998] on icon "button" at bounding box center [503, 1003] width 43 height 43
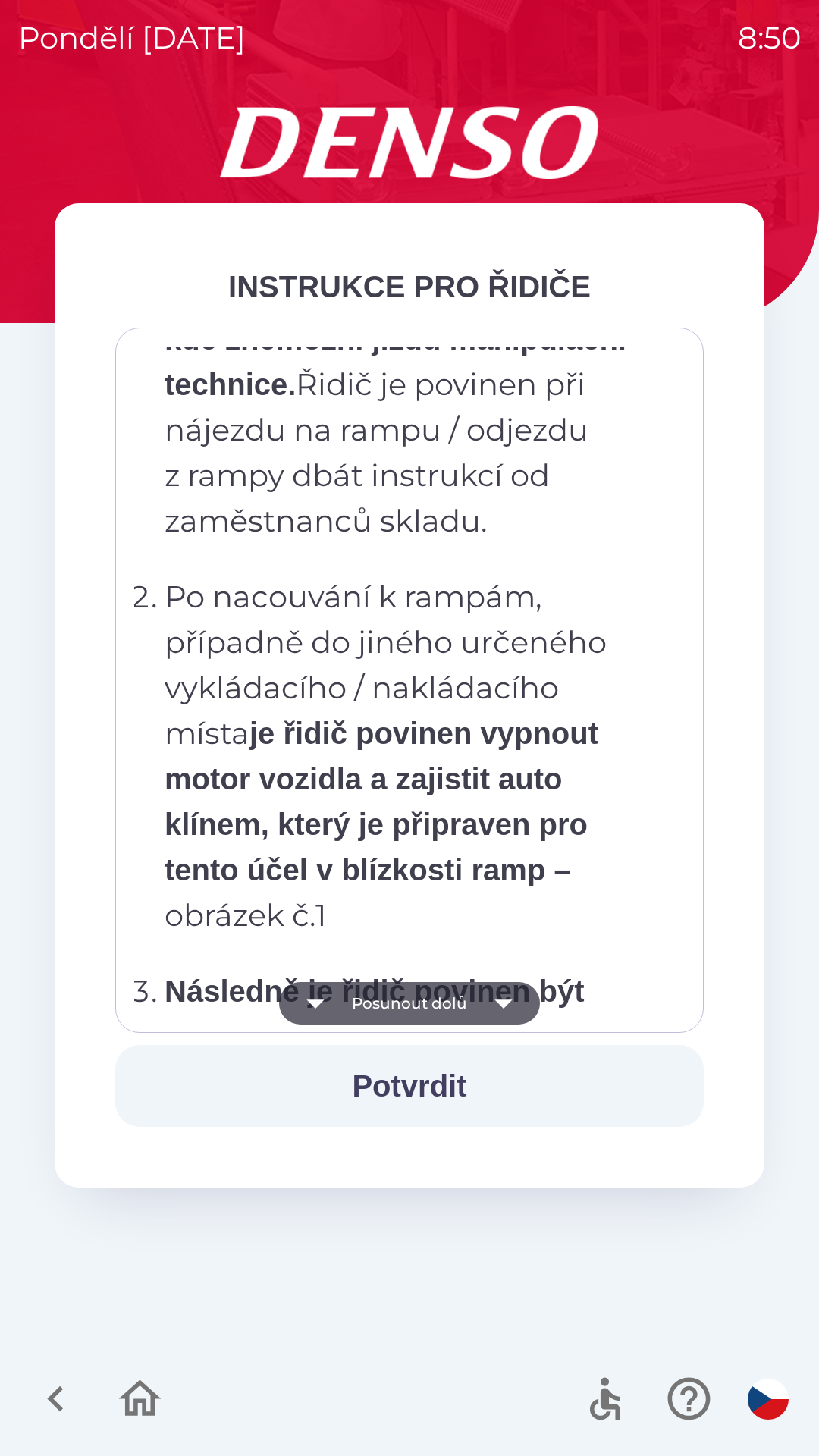
click at [509, 994] on icon "button" at bounding box center [503, 1003] width 43 height 43
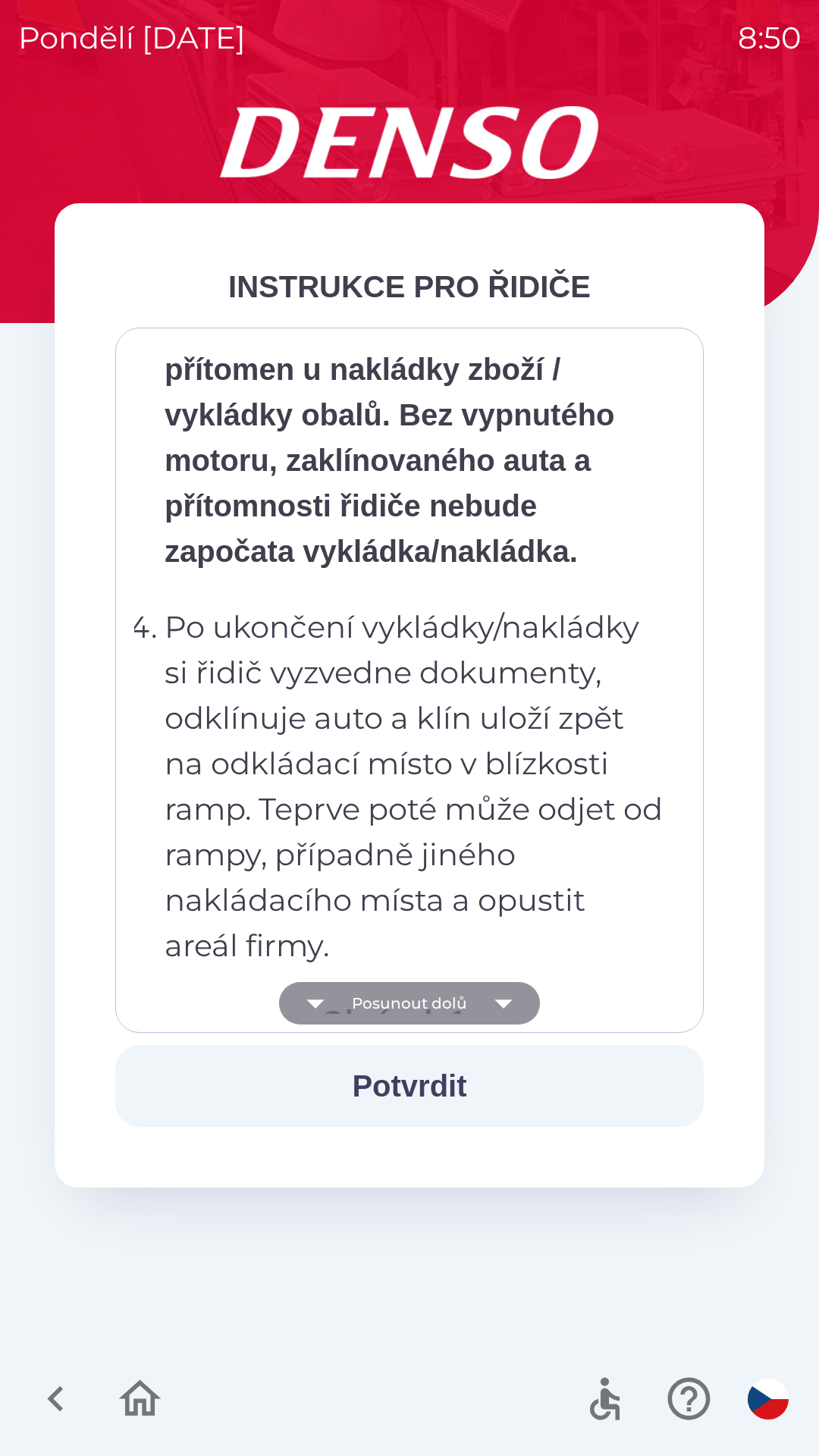
click at [500, 997] on icon "button" at bounding box center [503, 1003] width 43 height 43
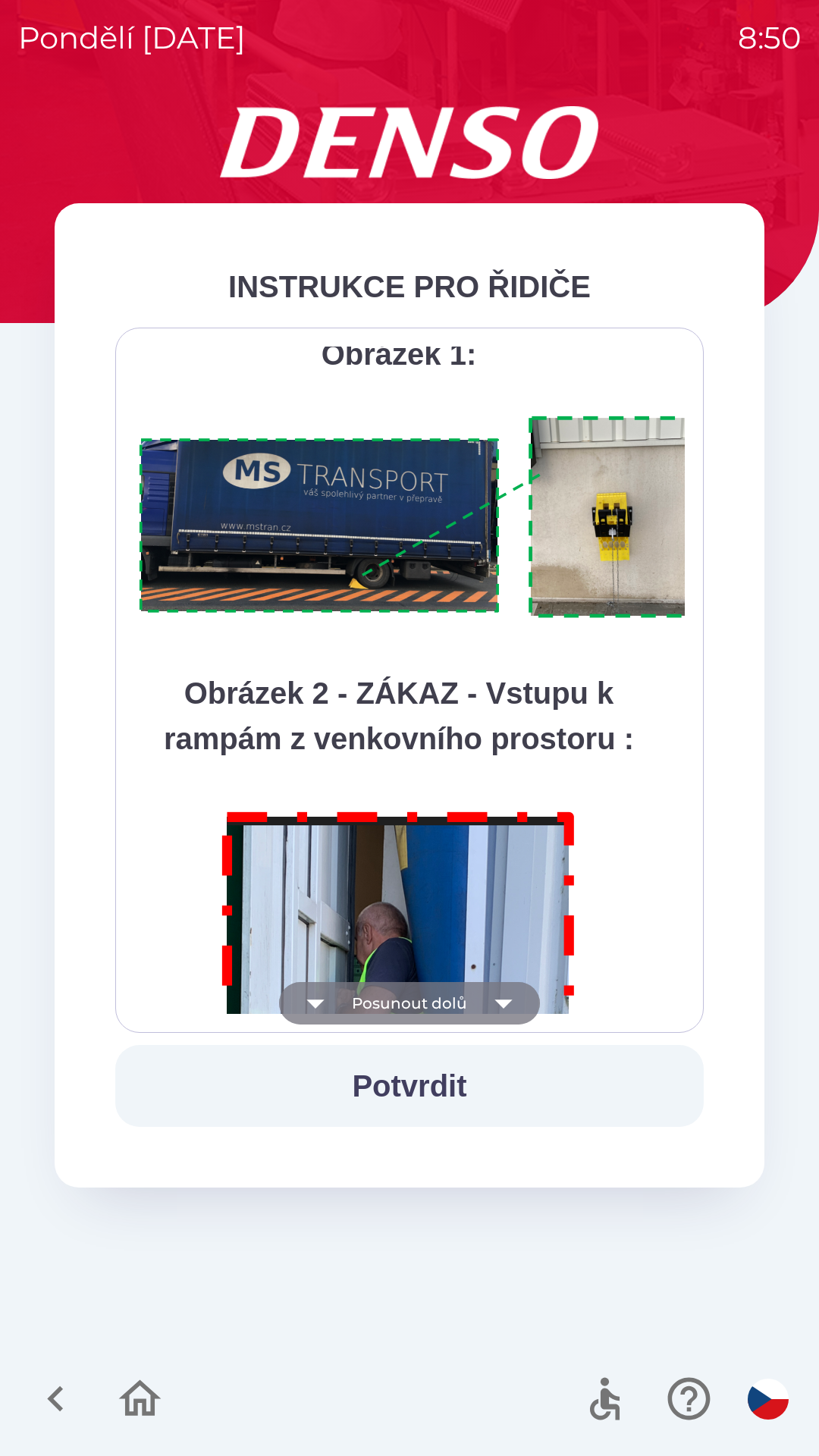
click at [501, 996] on icon "button" at bounding box center [503, 1003] width 43 height 43
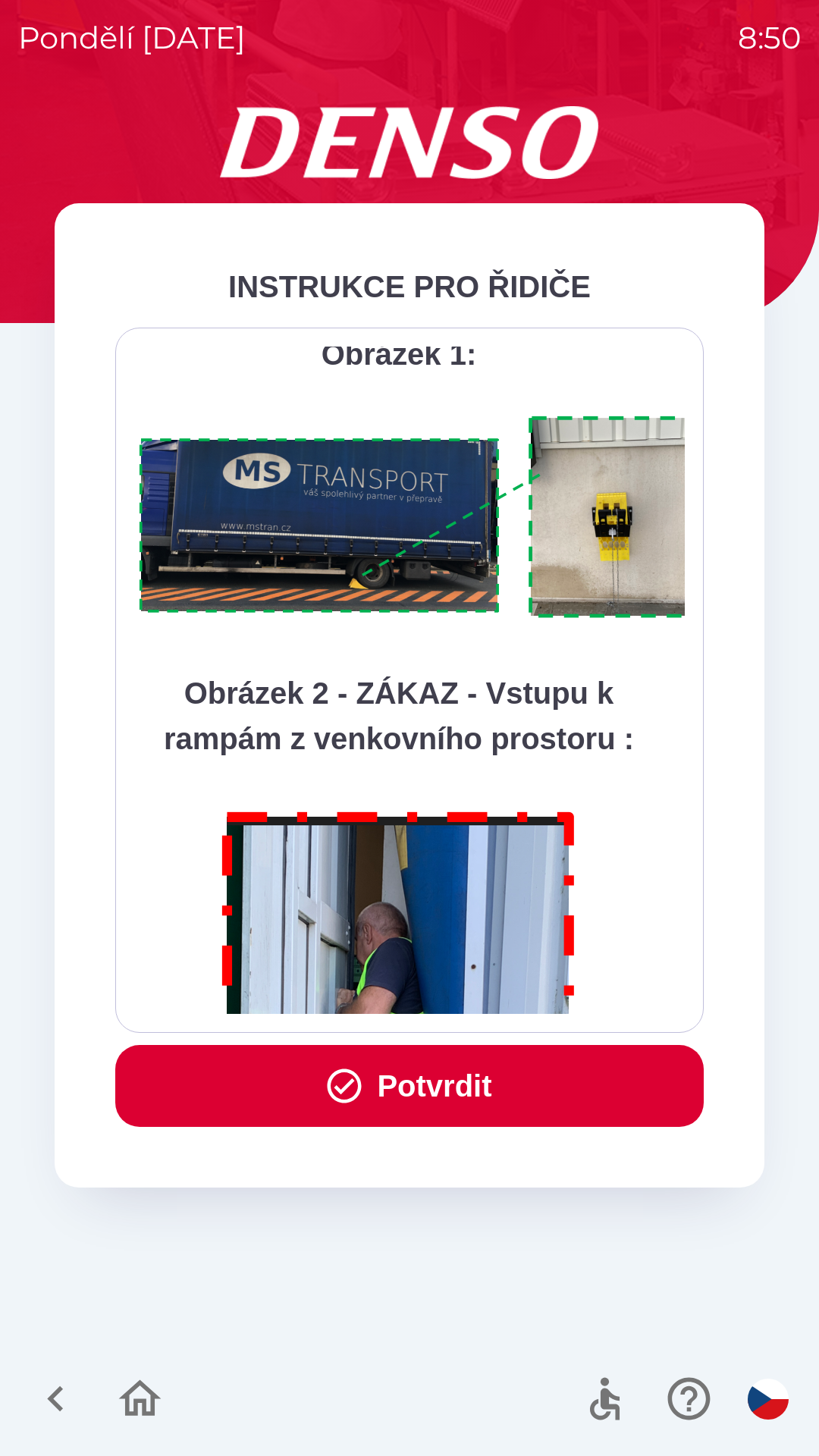
scroll to position [8520, 0]
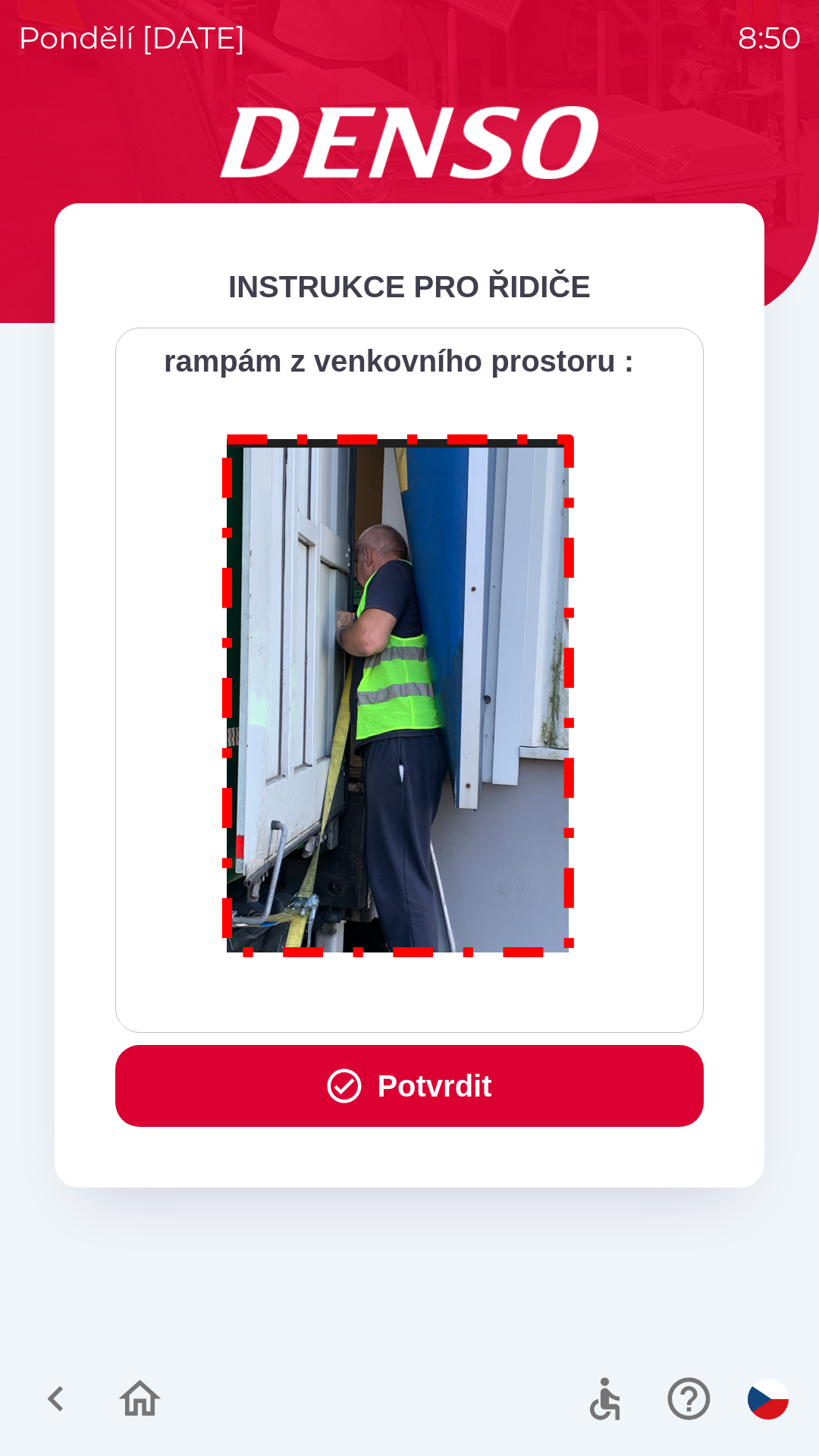
click at [498, 999] on div "Všichni řidiči přijíždějící do skladu firmy DENSO CZECH s.r.o. jsou po průjezdu…" at bounding box center [409, 680] width 551 height 668
click at [500, 999] on div "Všichni řidiči přijíždějící do skladu firmy DENSO CZECH s.r.o. jsou po průjezdu…" at bounding box center [409, 680] width 551 height 668
click at [502, 1080] on button "Potvrdit" at bounding box center [410, 1086] width 588 height 82
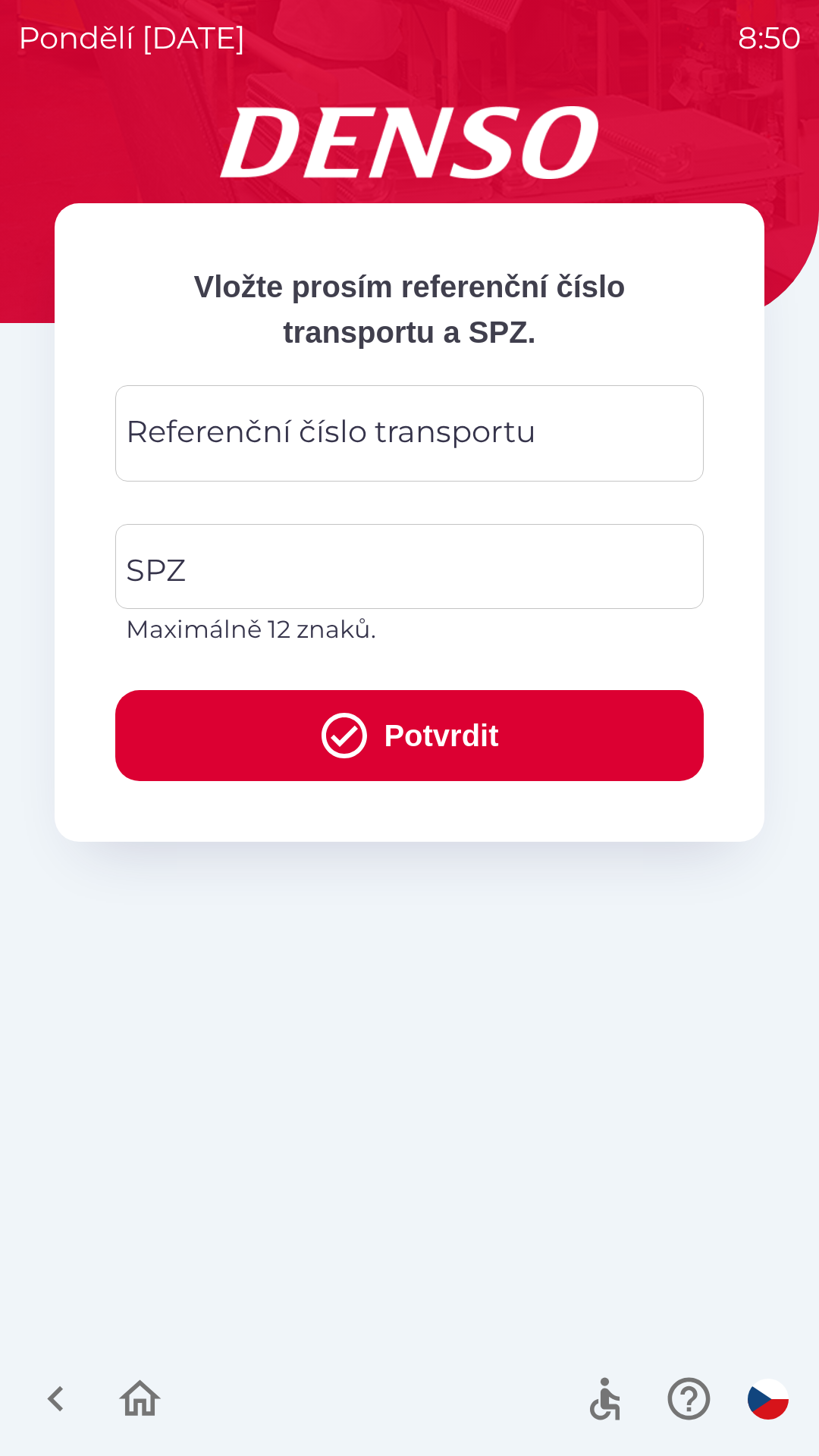
click at [338, 422] on div "Referenční číslo transportu Referenční číslo transportu" at bounding box center [410, 433] width 588 height 96
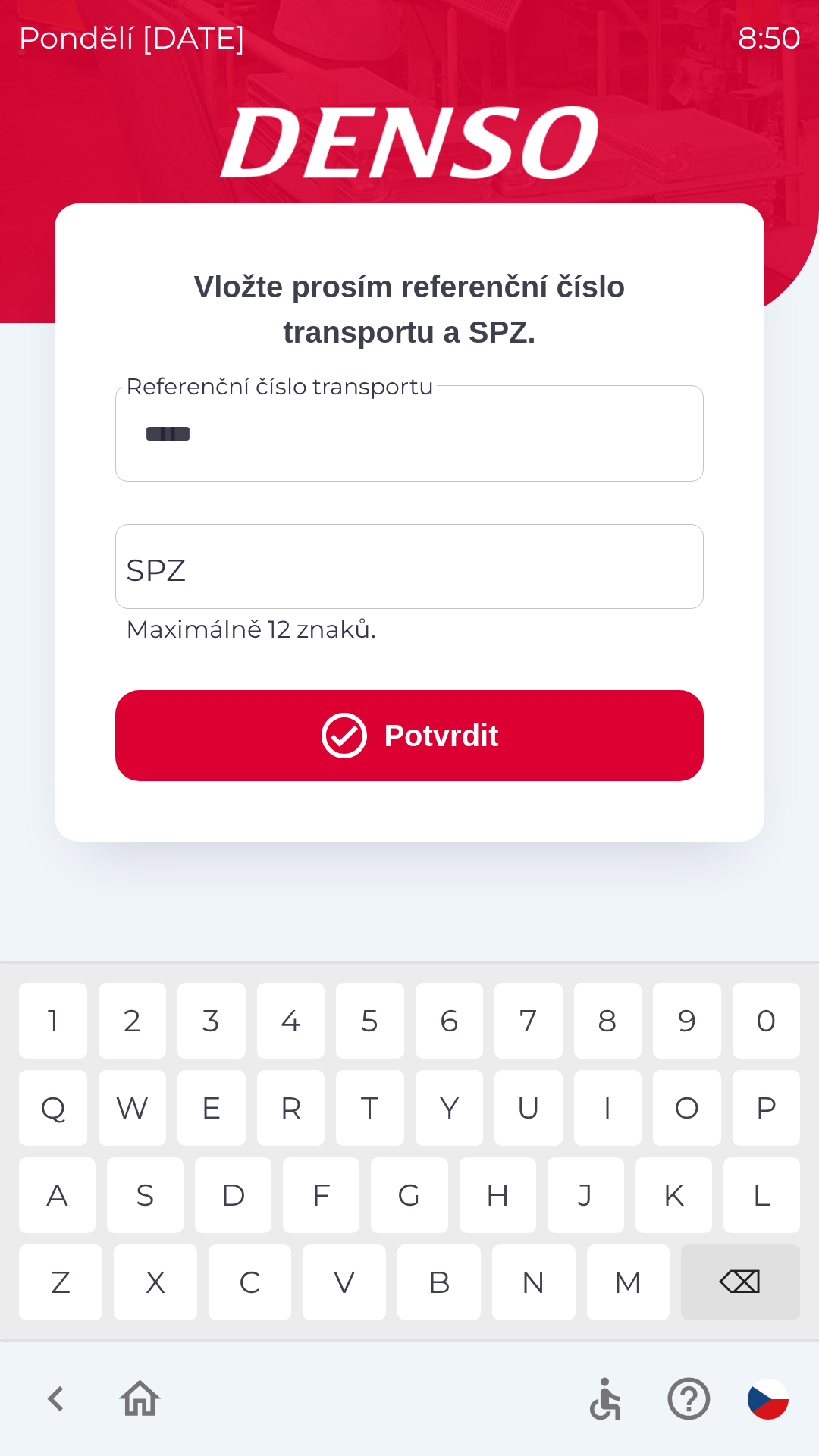
click at [688, 1014] on div "9" at bounding box center [687, 1021] width 69 height 76
type input "*******"
click at [142, 1021] on div "2" at bounding box center [132, 1021] width 69 height 76
click at [407, 553] on input "SPZ" at bounding box center [397, 566] width 552 height 71
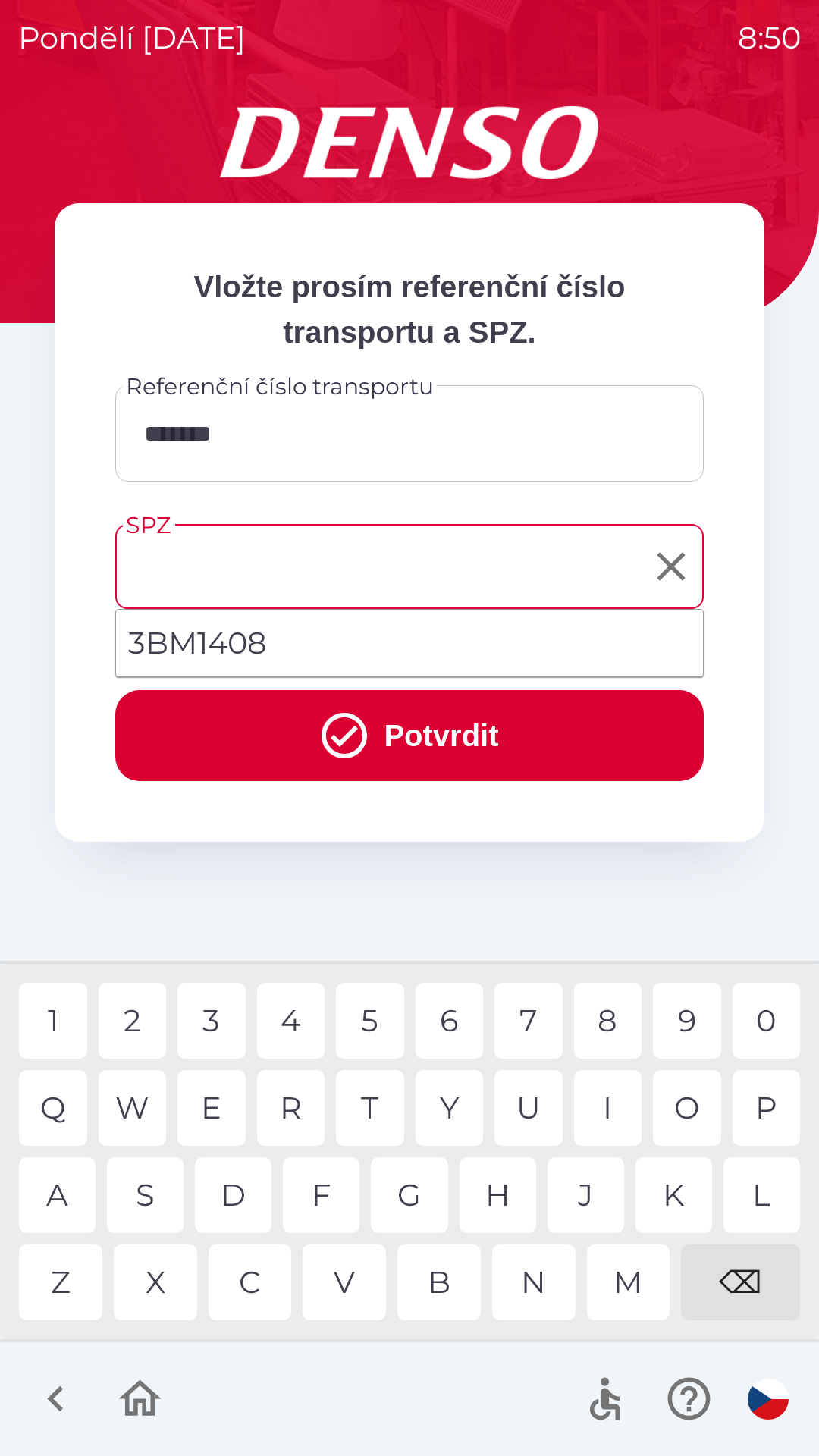
click at [315, 630] on li "3BM1408" at bounding box center [410, 643] width 587 height 55
type input "*******"
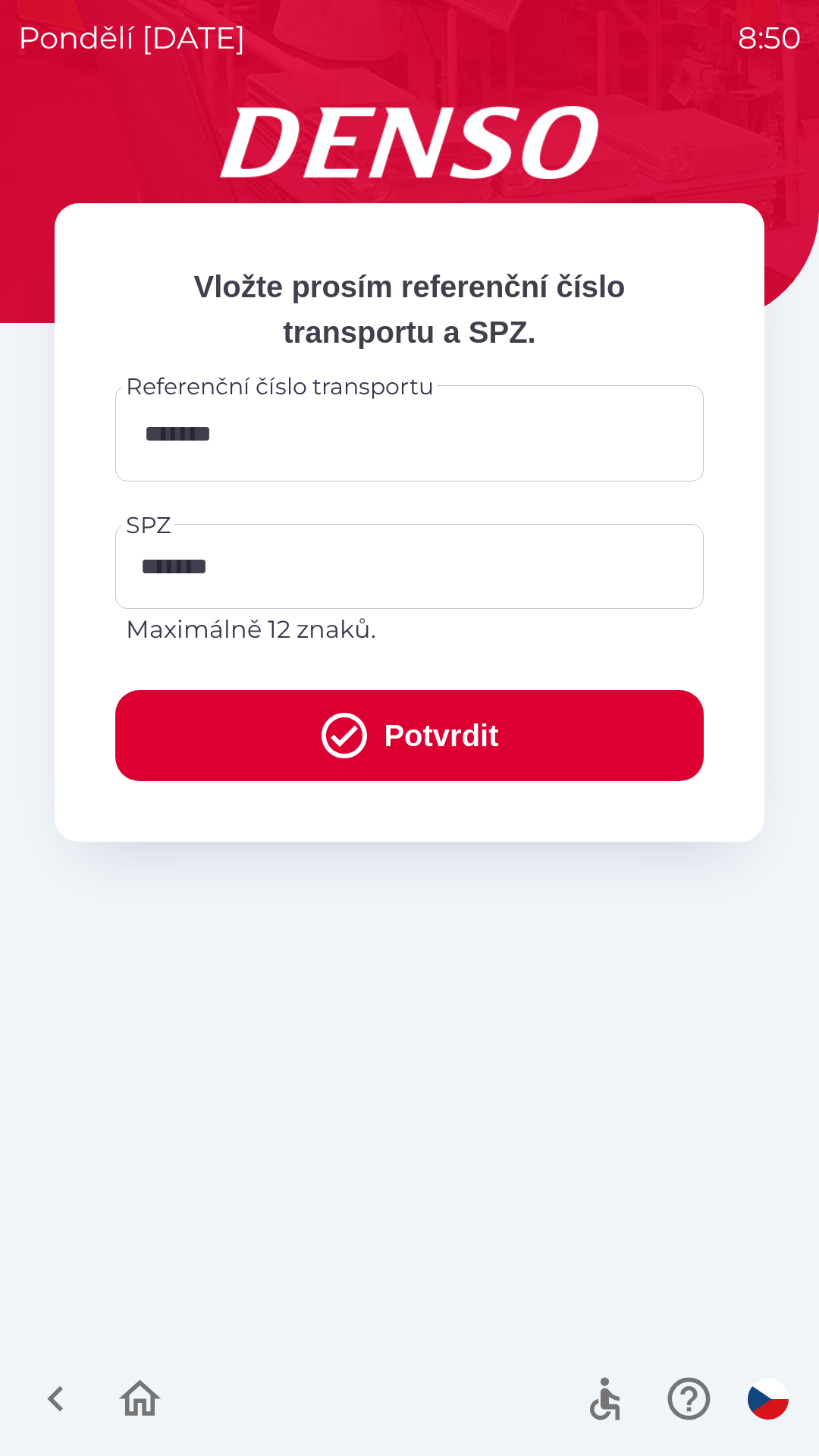
click at [381, 725] on button "Potvrdit" at bounding box center [410, 735] width 588 height 91
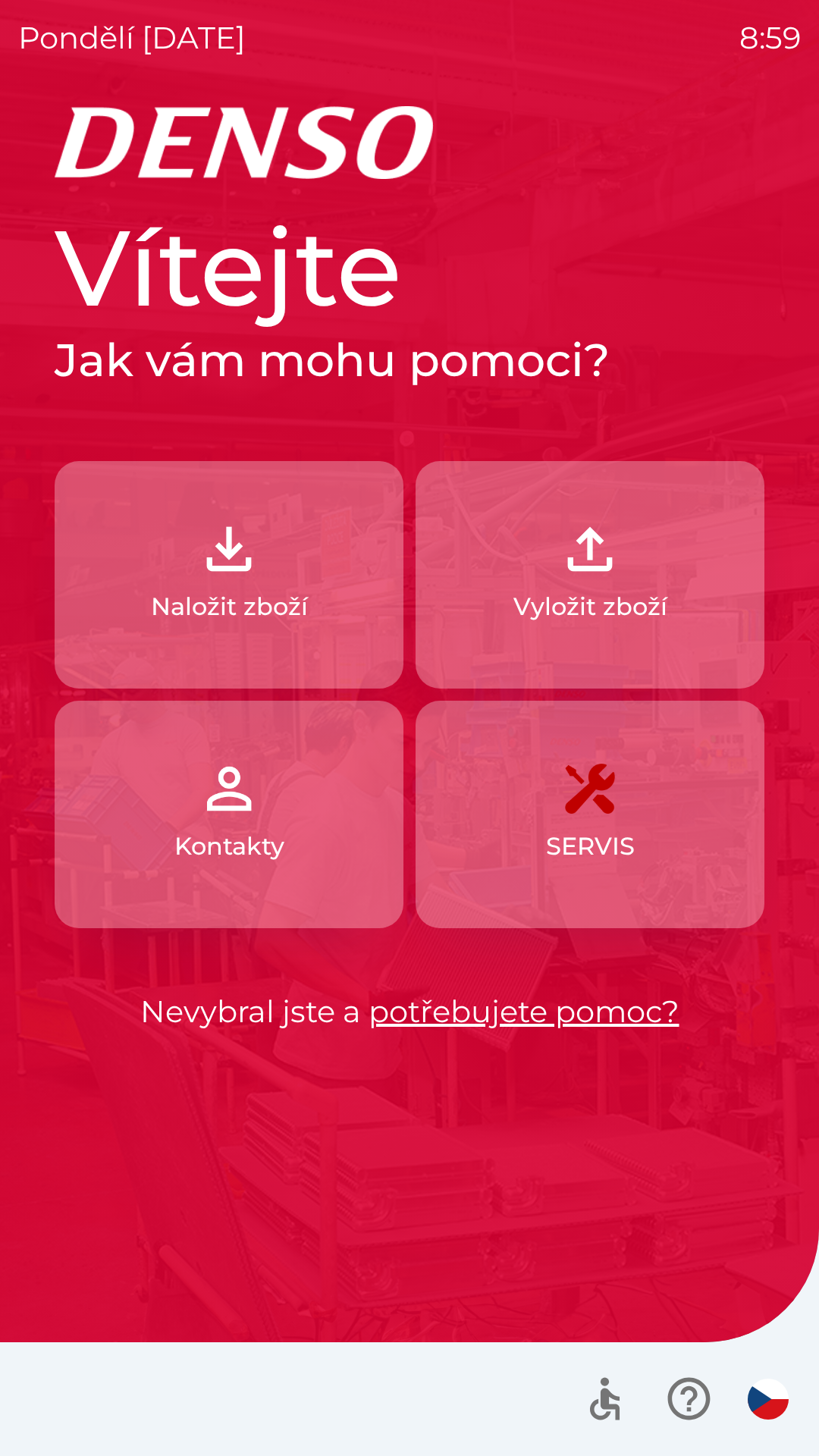
click at [780, 1414] on img "button" at bounding box center [767, 1399] width 41 height 41
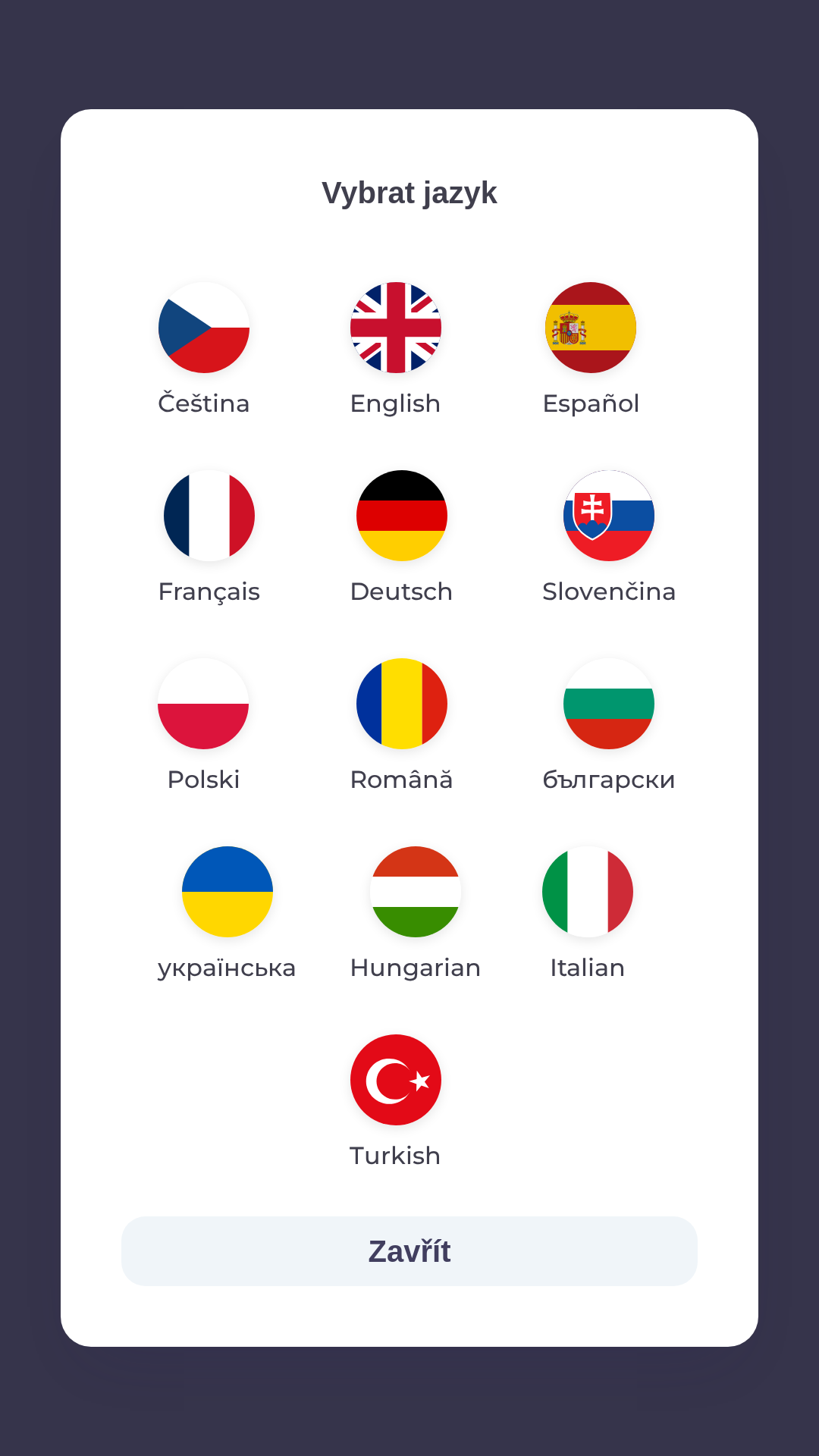
click at [403, 896] on img "button" at bounding box center [415, 891] width 91 height 91
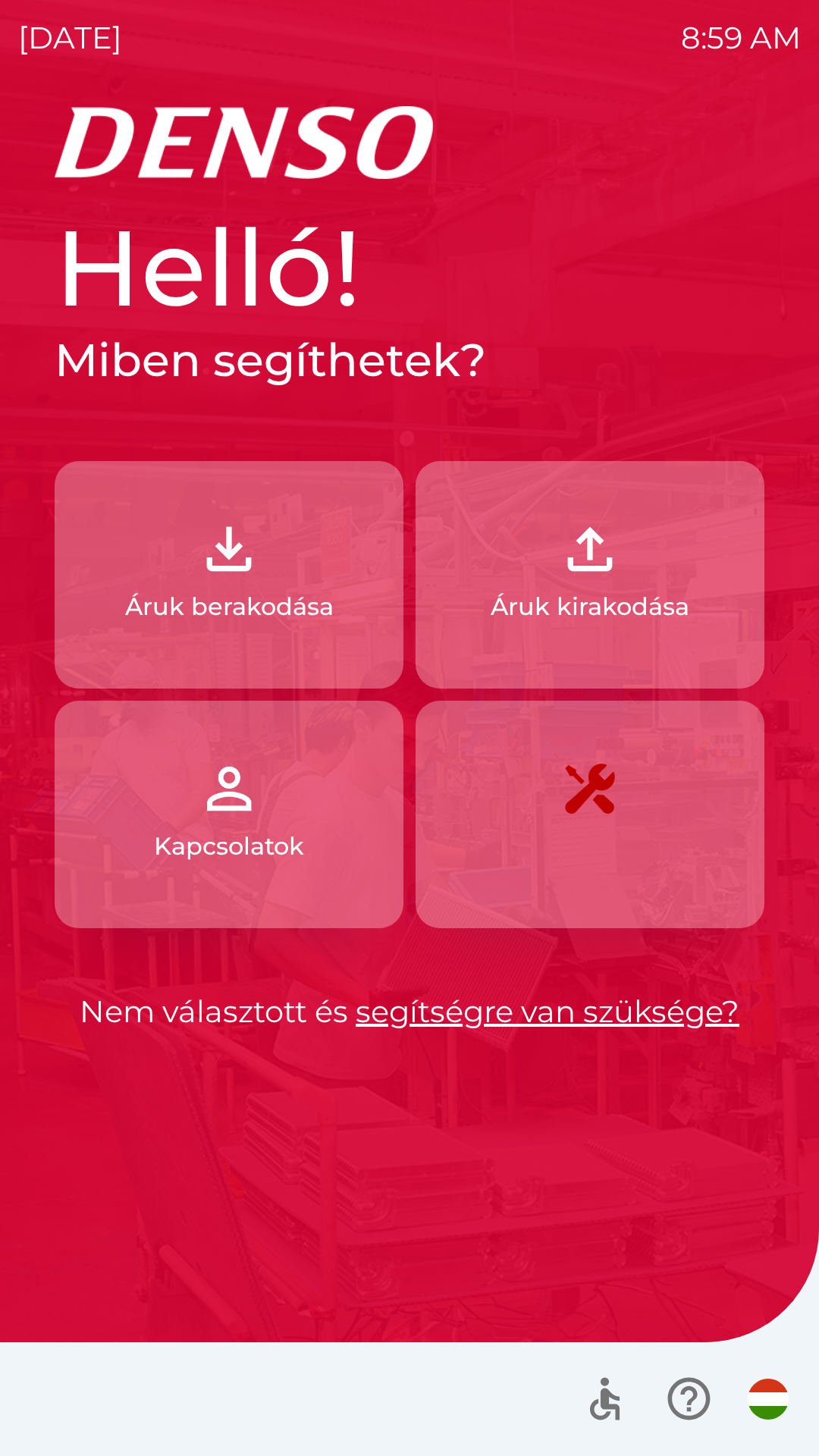
click at [282, 629] on button "Áruk berakodása" at bounding box center [229, 575] width 349 height 227
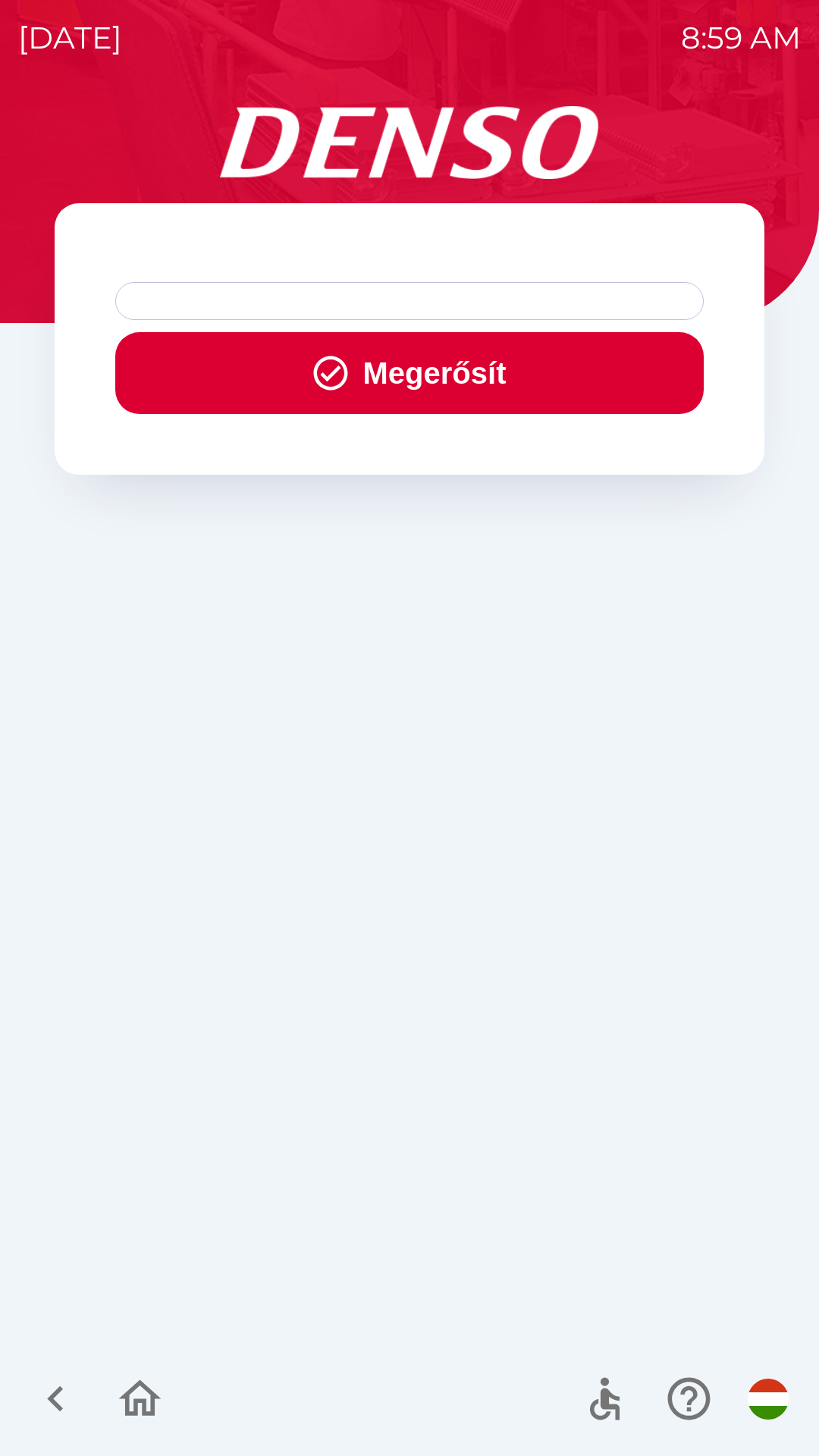
click at [481, 383] on button "Megerősít" at bounding box center [410, 373] width 588 height 82
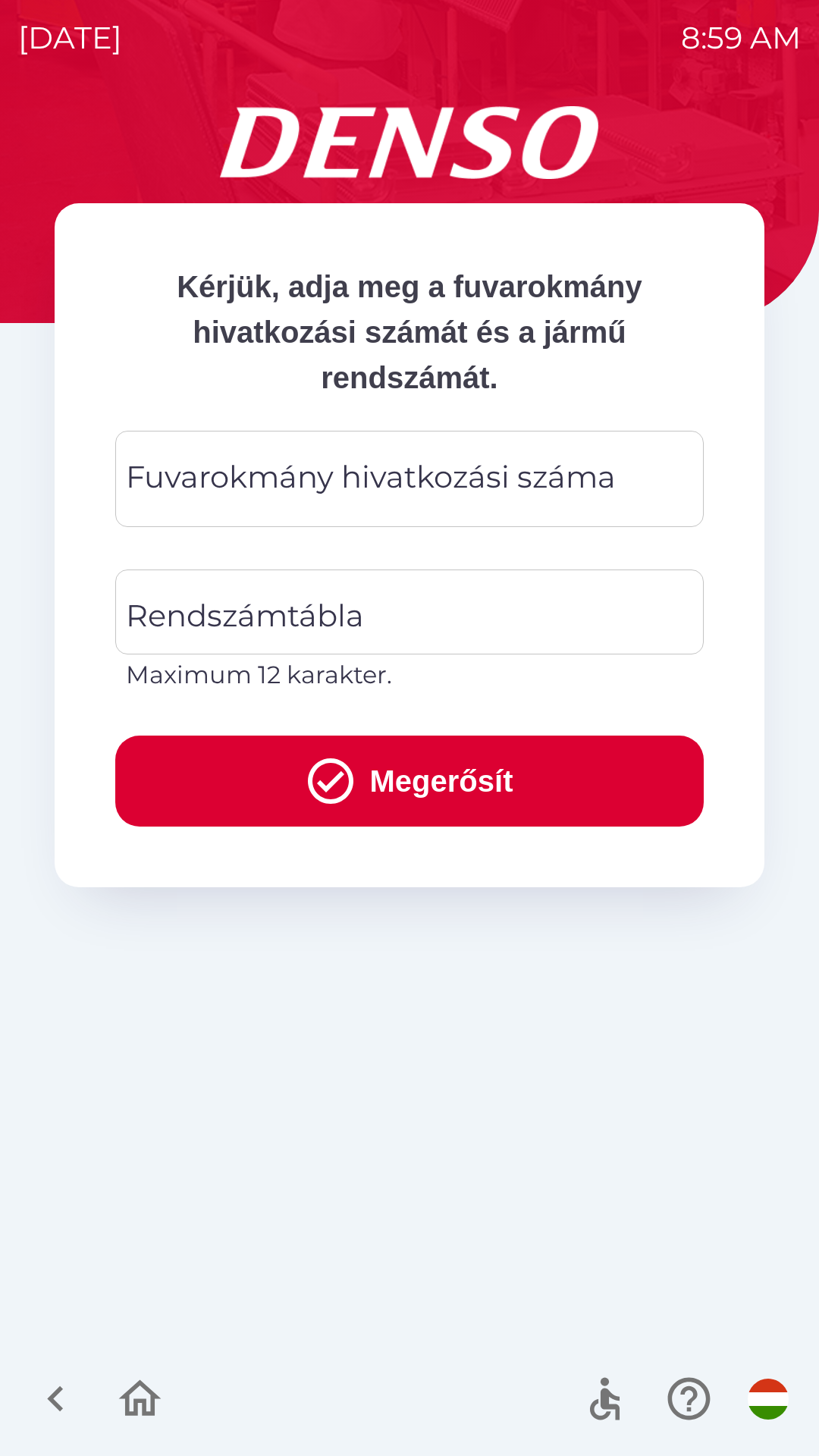
click at [455, 468] on div "Fuvarokmány hivatkozási száma Fuvarokmány hivatkozási száma" at bounding box center [410, 478] width 588 height 96
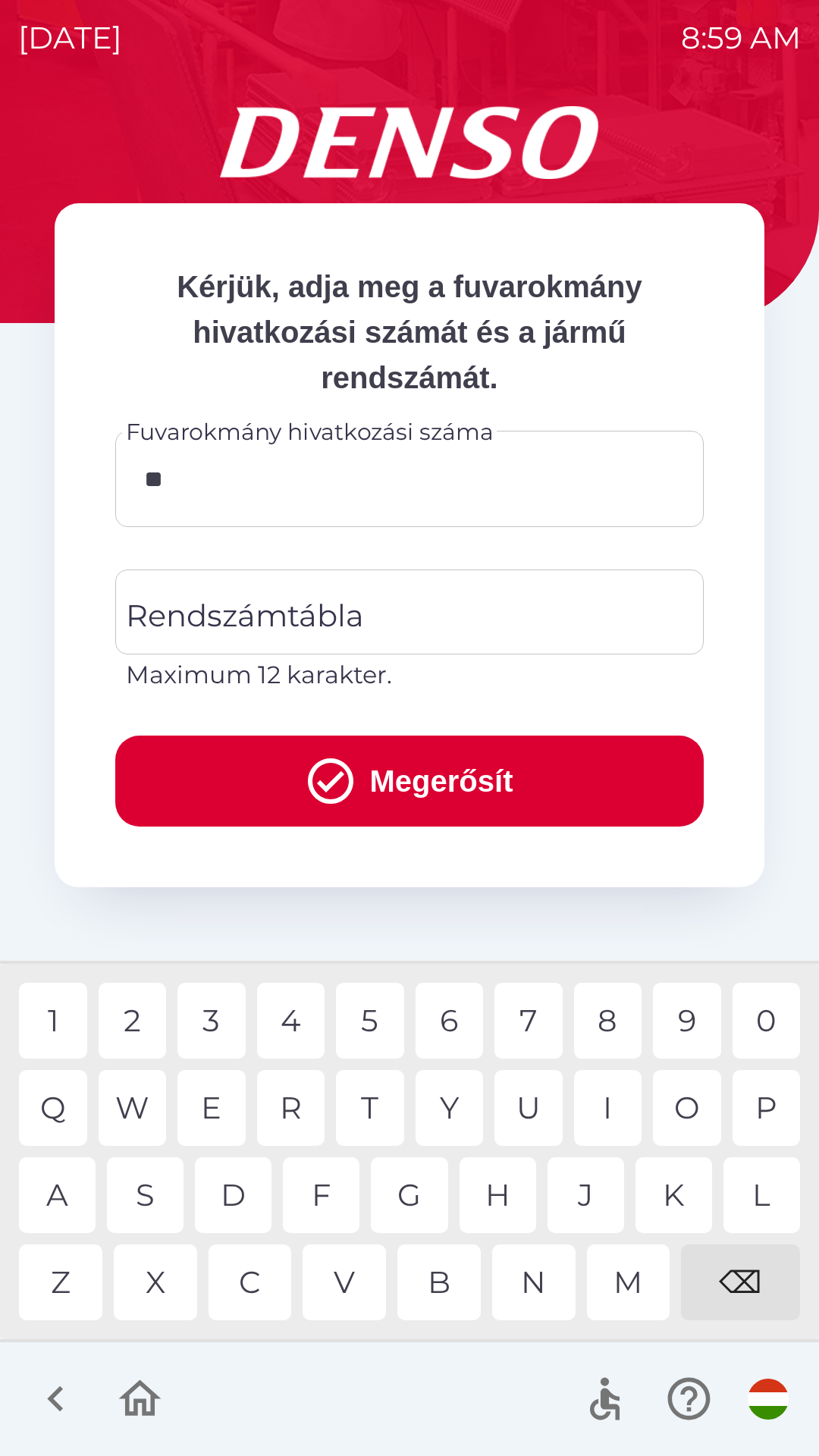
click at [676, 1014] on div "9" at bounding box center [687, 1021] width 69 height 76
click at [522, 1022] on div "7" at bounding box center [528, 1021] width 69 height 76
type input "********"
click at [60, 1005] on div "1" at bounding box center [53, 1021] width 69 height 76
click at [204, 508] on input "********" at bounding box center [410, 479] width 552 height 60
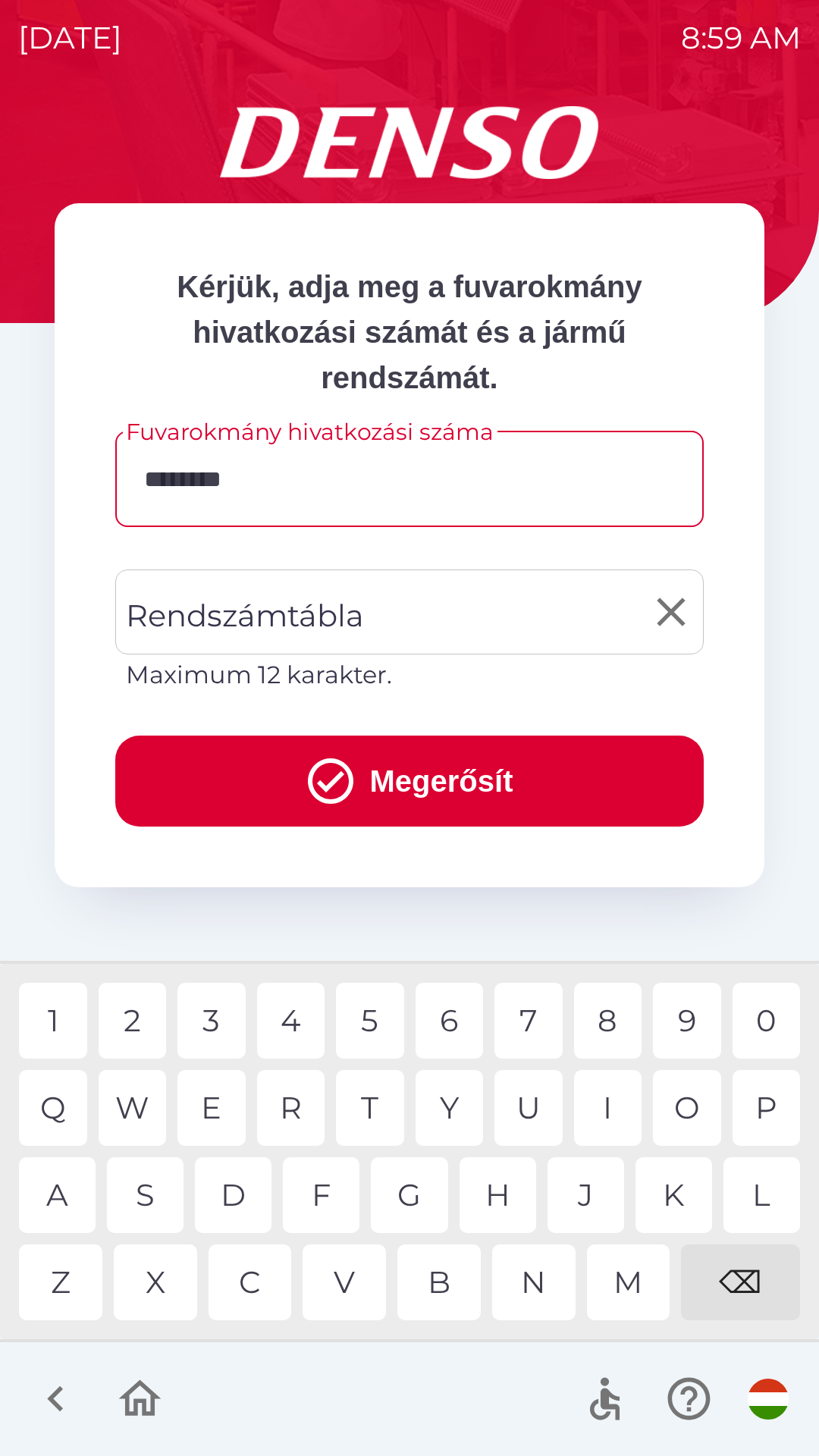
click at [209, 610] on div "Rendszámtábla Rendszámtábla Maximum 12 karakter." at bounding box center [410, 630] width 588 height 123
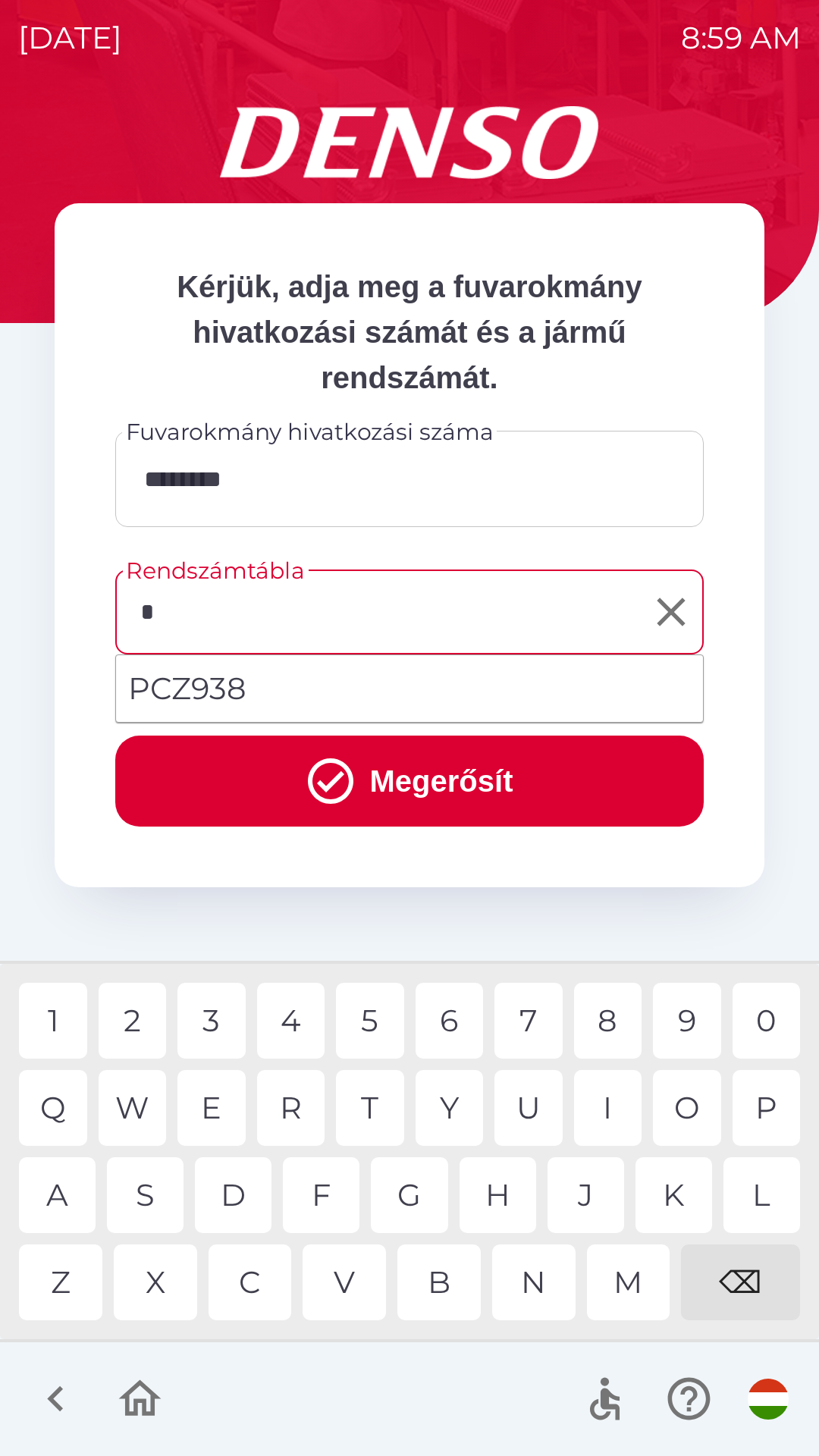
click at [769, 1101] on div "P" at bounding box center [766, 1108] width 69 height 76
click at [247, 1284] on div "C" at bounding box center [250, 1282] width 83 height 76
click at [675, 1023] on div "9" at bounding box center [687, 1021] width 69 height 76
type input "******"
click at [597, 1021] on div "8" at bounding box center [608, 1021] width 69 height 76
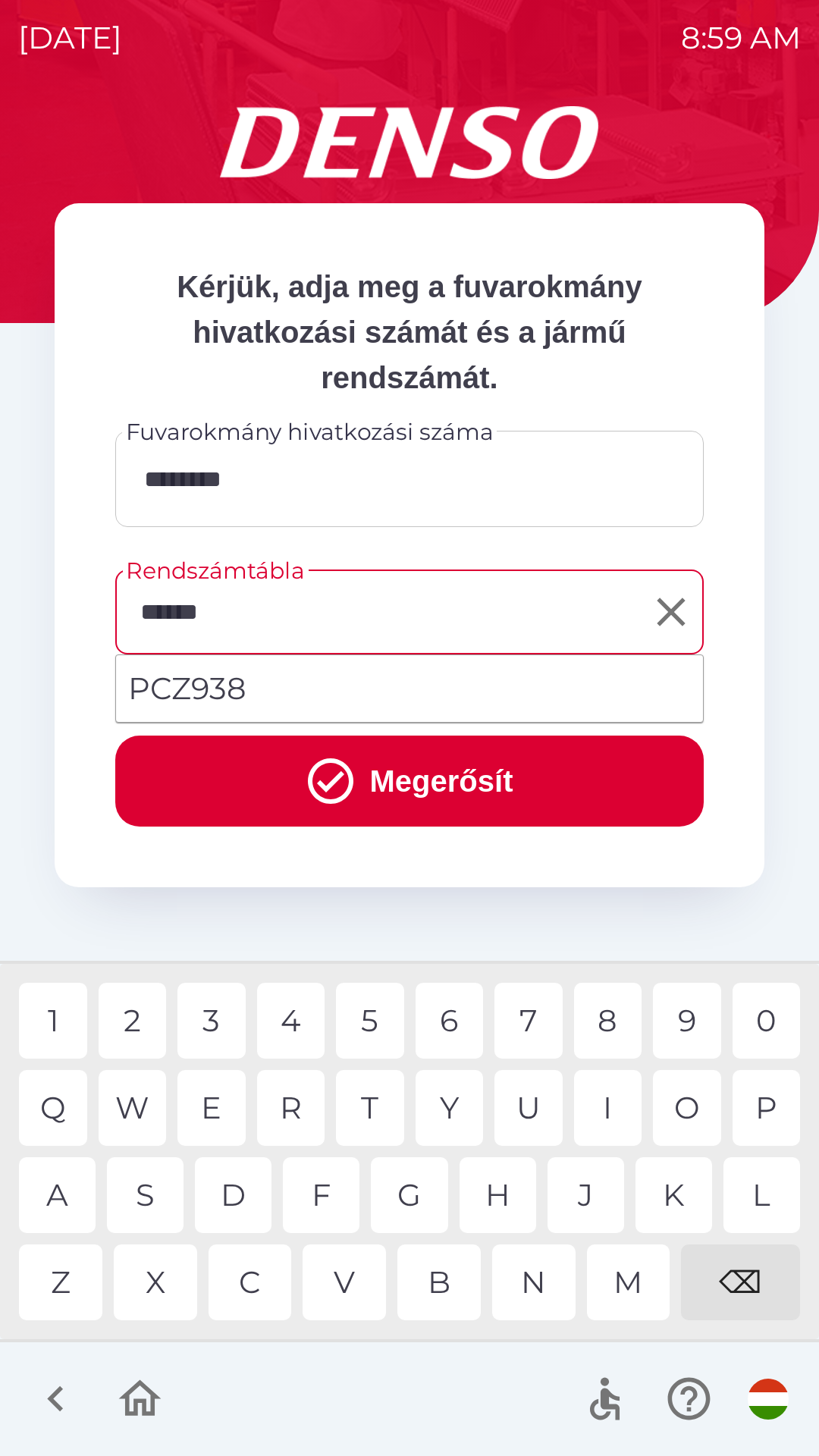
click at [353, 706] on li "PCZ938" at bounding box center [410, 688] width 587 height 55
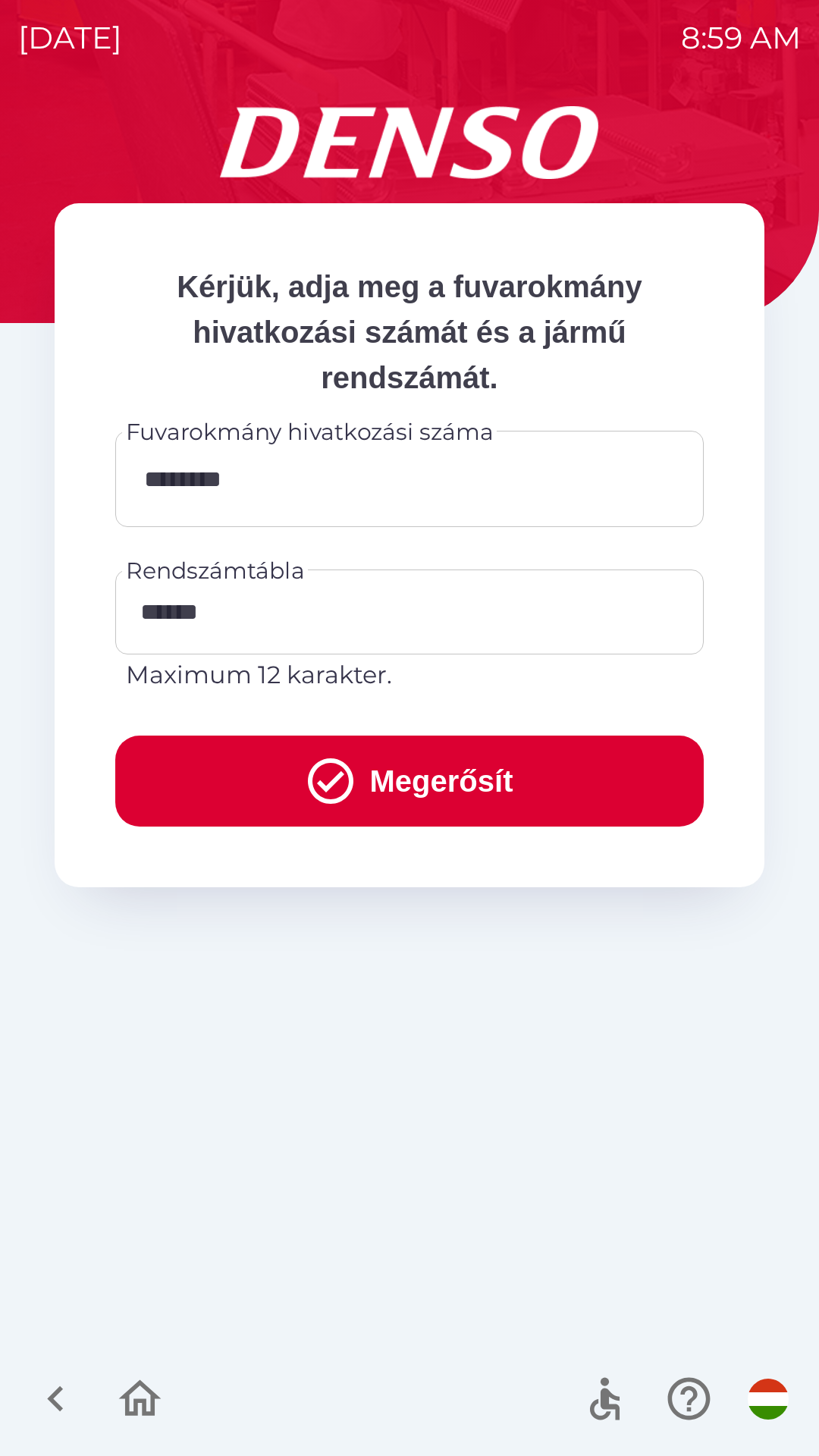
click at [388, 770] on button "Megerősít" at bounding box center [410, 780] width 588 height 91
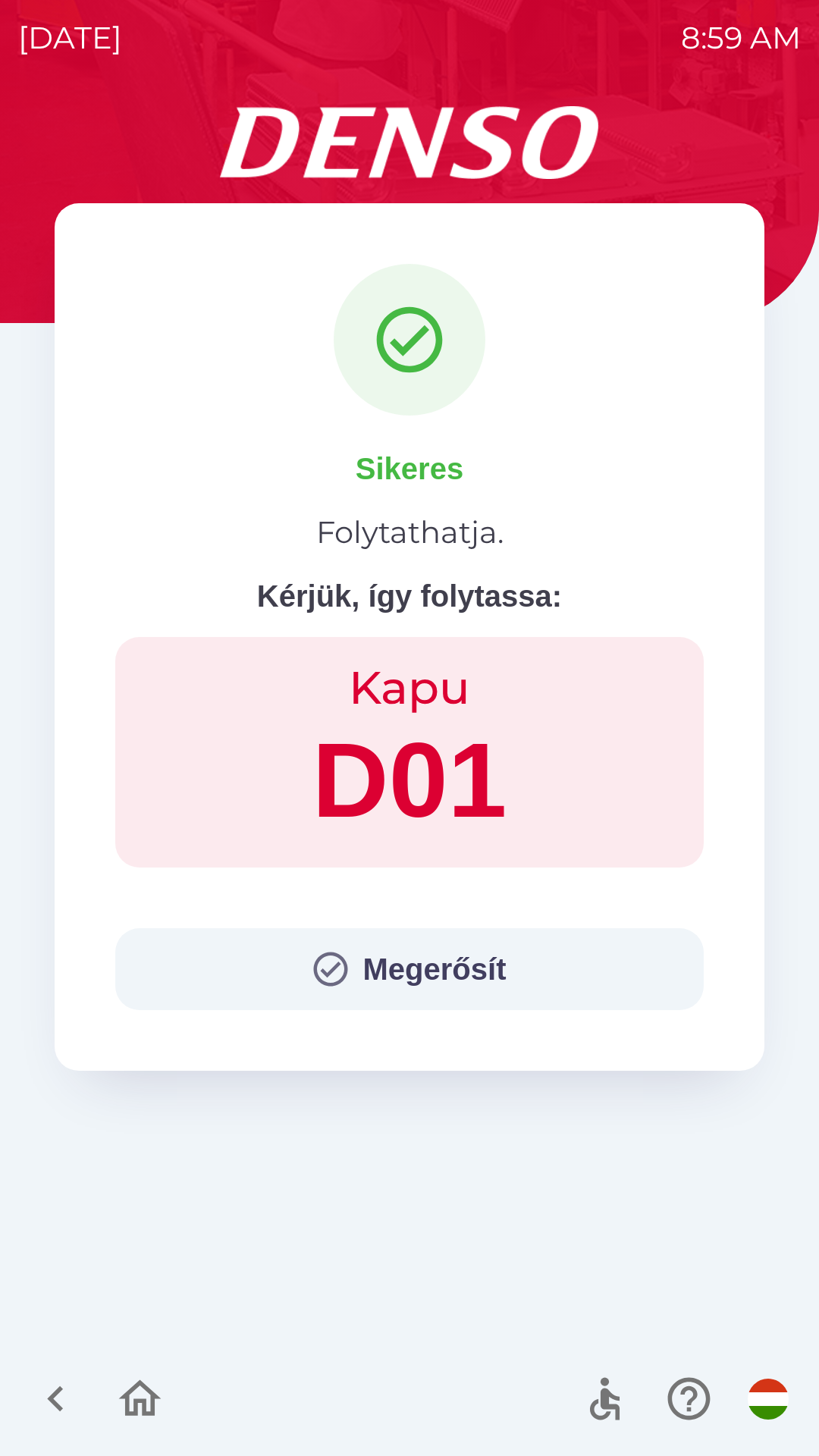
click at [294, 981] on button "Megerősít" at bounding box center [410, 969] width 588 height 82
